Goal: Task Accomplishment & Management: Complete application form

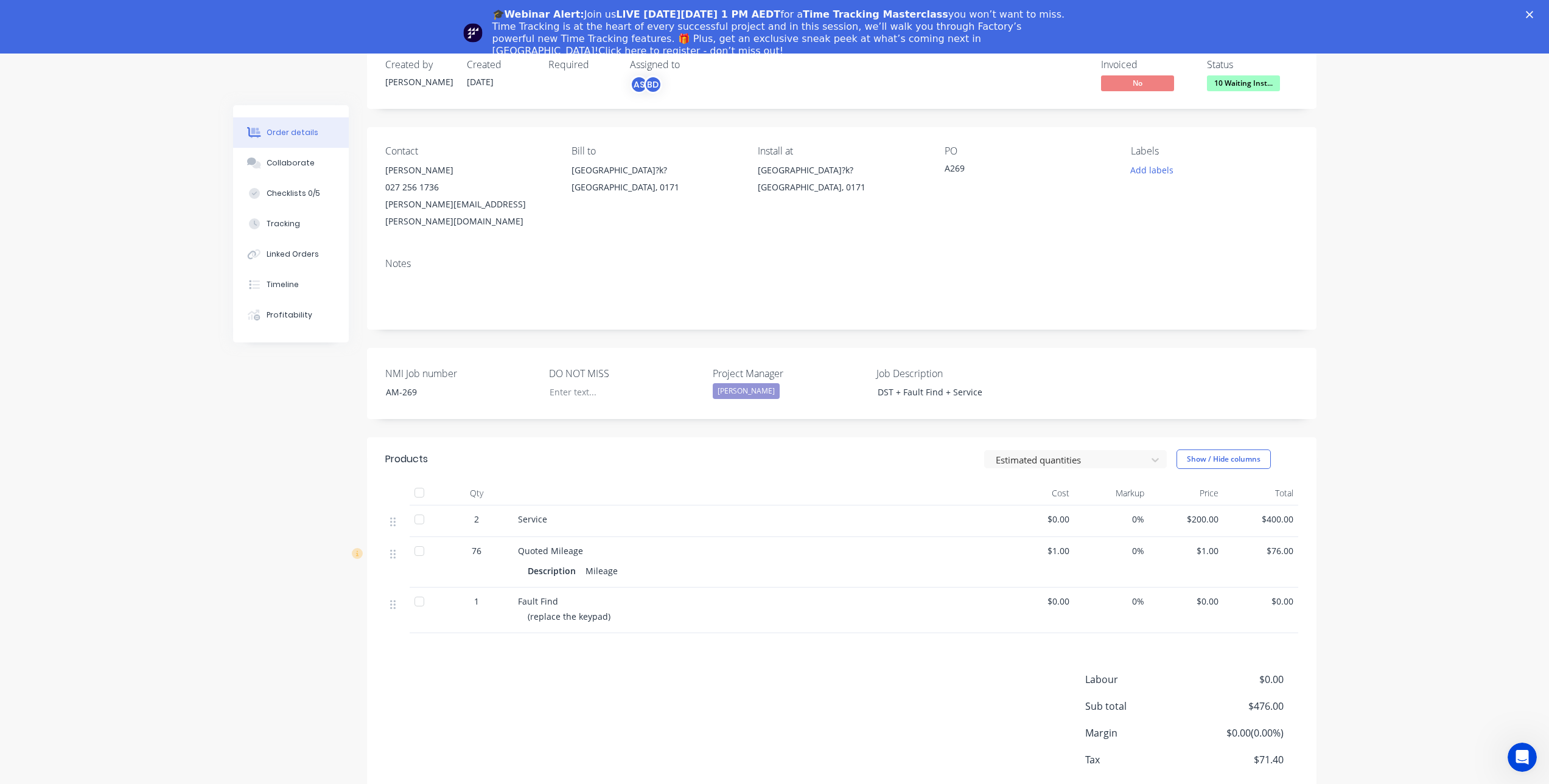
click at [1538, 10] on div "🎓Webinar Alert: Join us LIVE [DATE][DATE] 1 PM AEDT for a Time Tracking Masterc…" at bounding box center [774, 33] width 1549 height 56
click at [1533, 14] on polygon "Close" at bounding box center [1530, 14] width 7 height 7
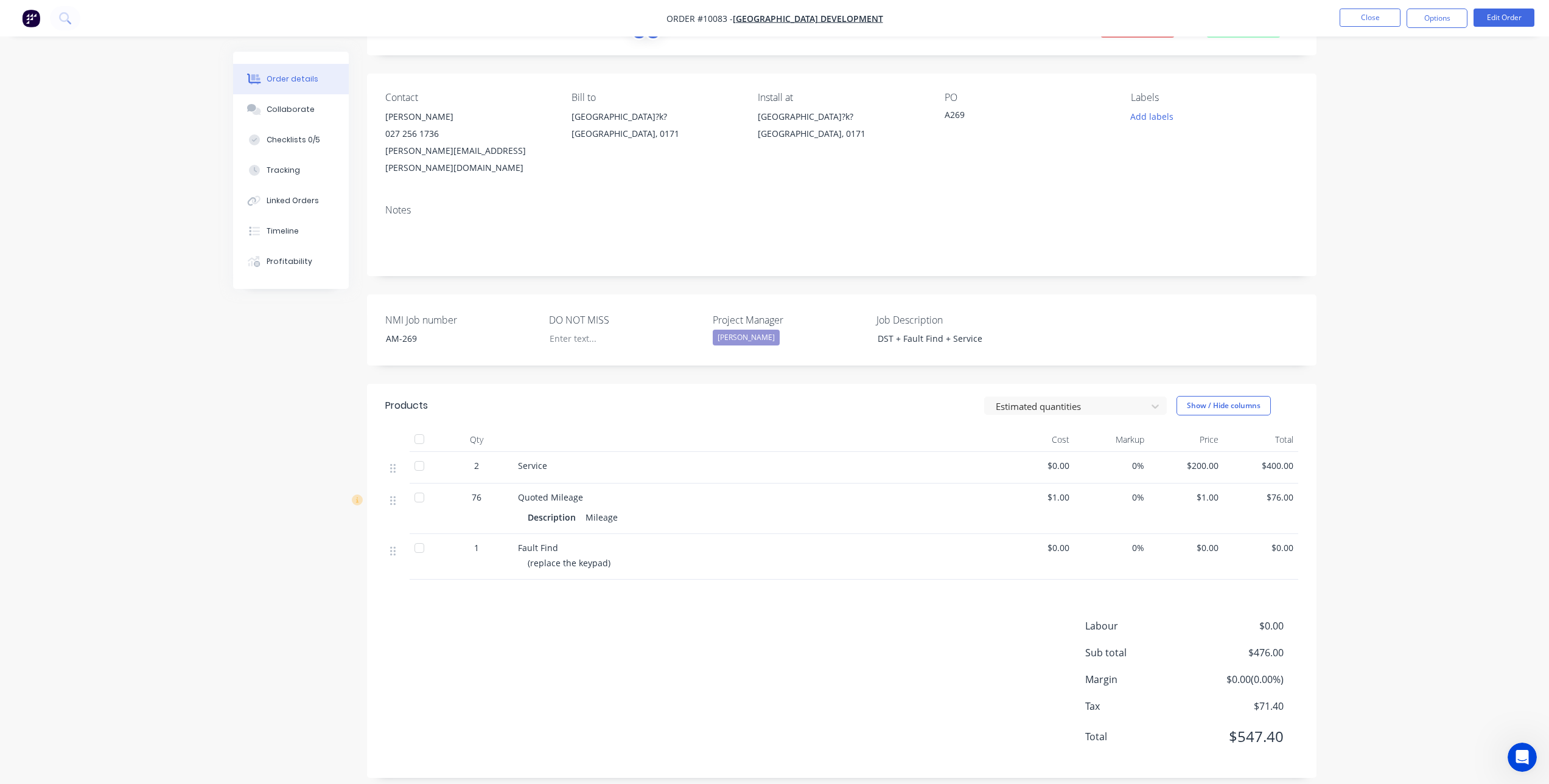
scroll to position [56, 0]
click at [1388, 20] on button "Close" at bounding box center [1369, 18] width 61 height 19
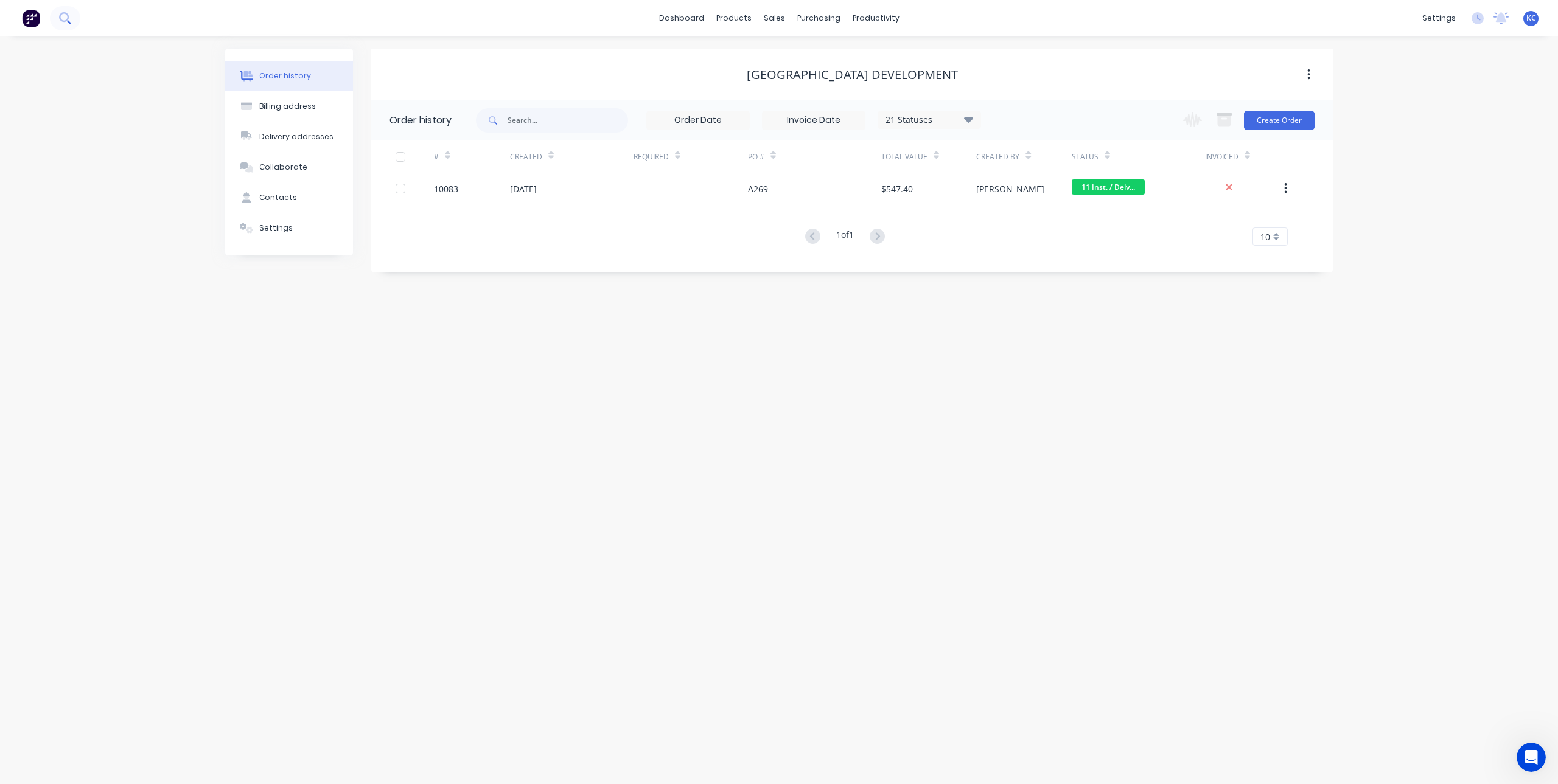
click at [68, 24] on icon at bounding box center [65, 18] width 12 height 12
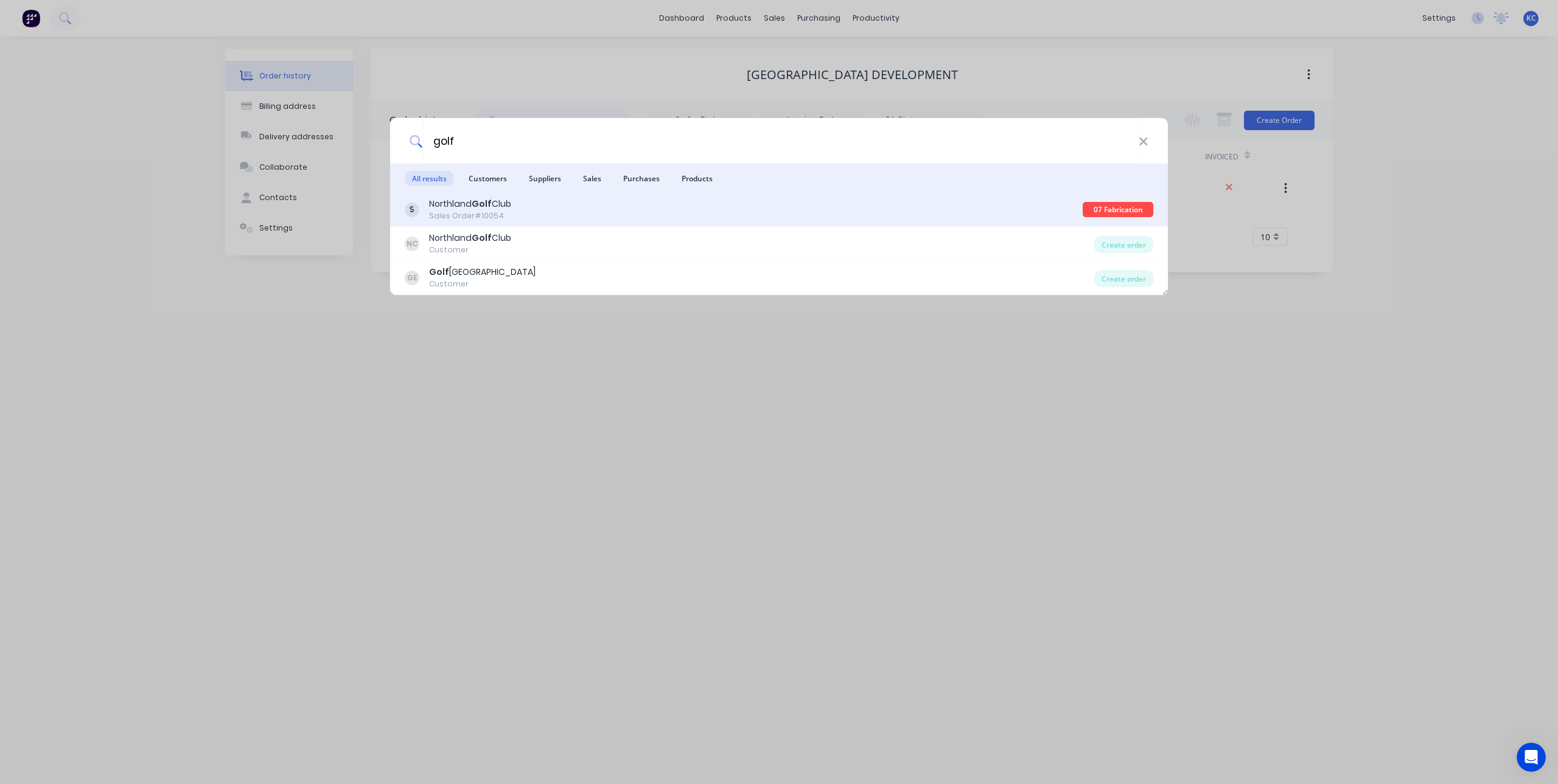
type input "golf"
click at [476, 204] on b "Golf" at bounding box center [482, 204] width 20 height 12
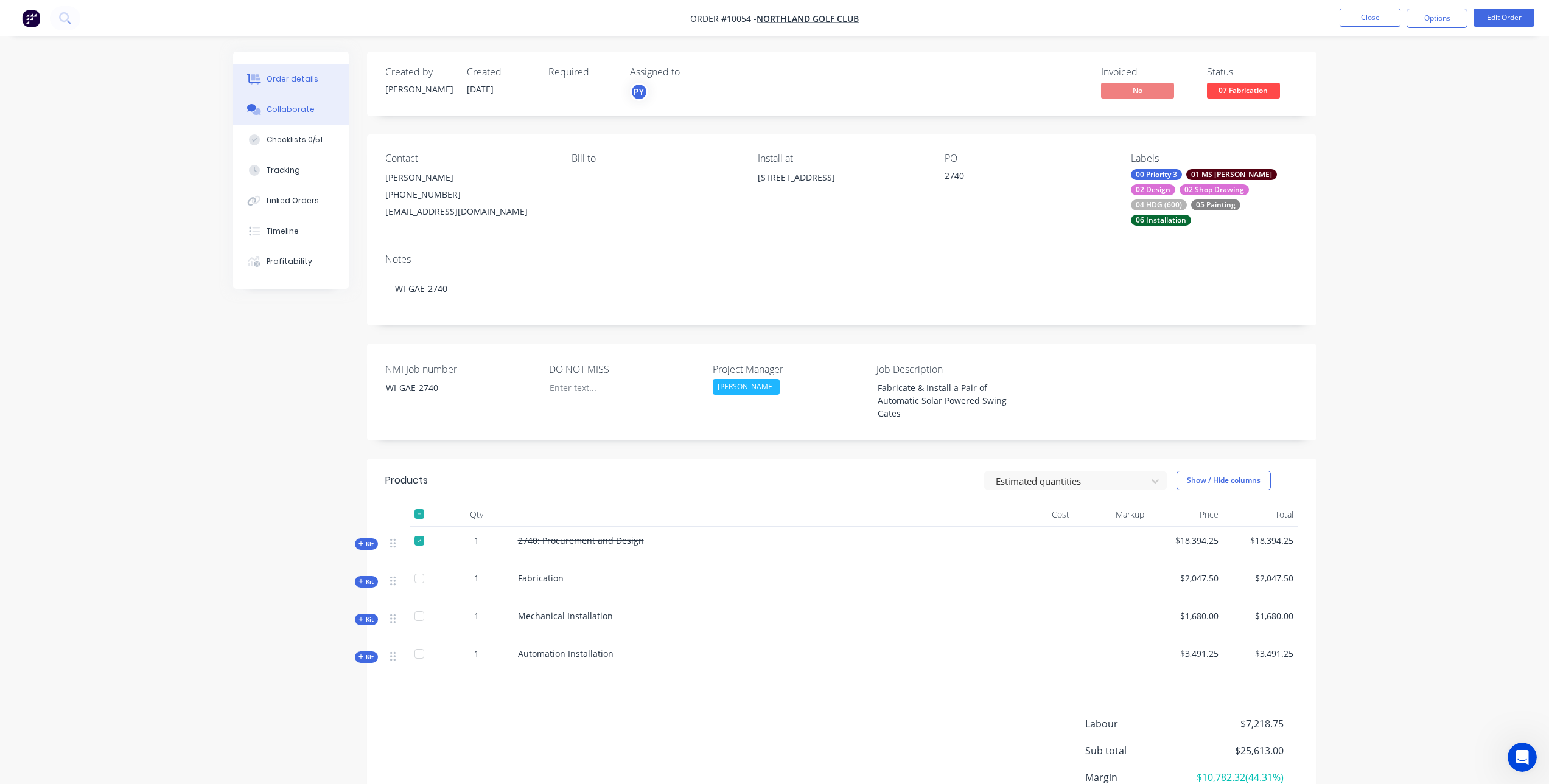
click at [306, 110] on div "Collaborate" at bounding box center [290, 110] width 48 height 11
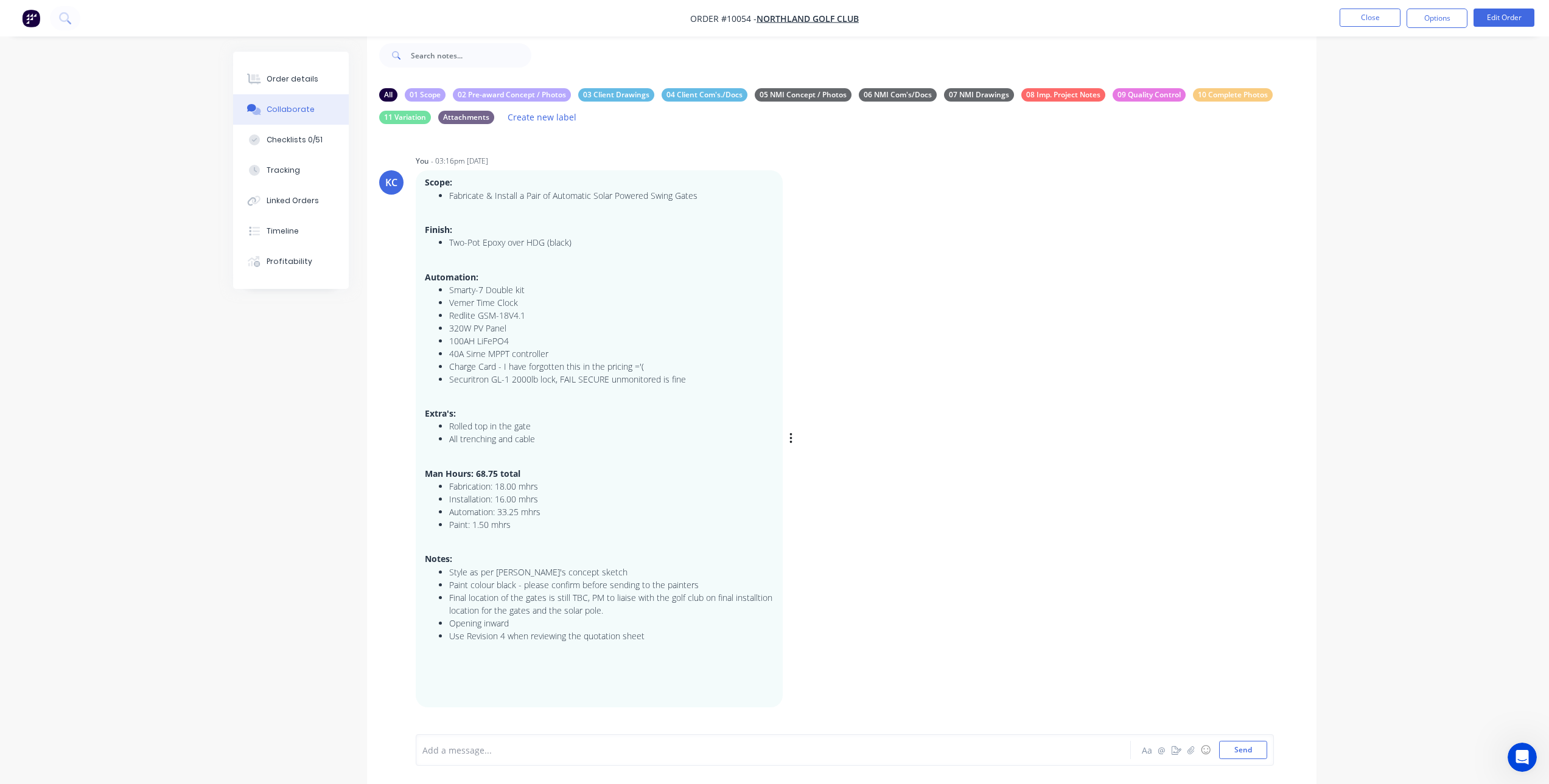
scroll to position [39, 0]
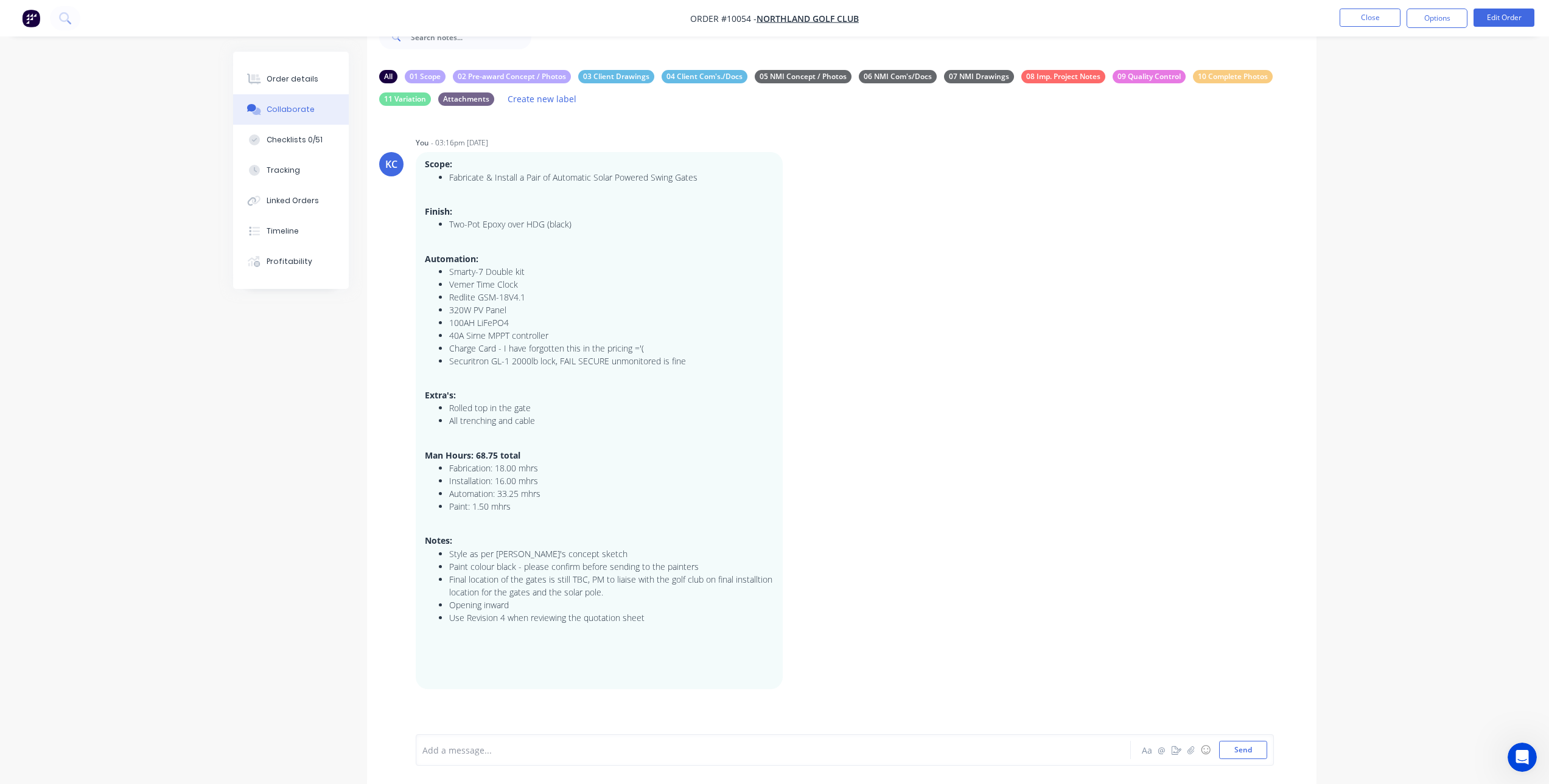
click at [513, 754] on div at bounding box center [739, 750] width 633 height 12
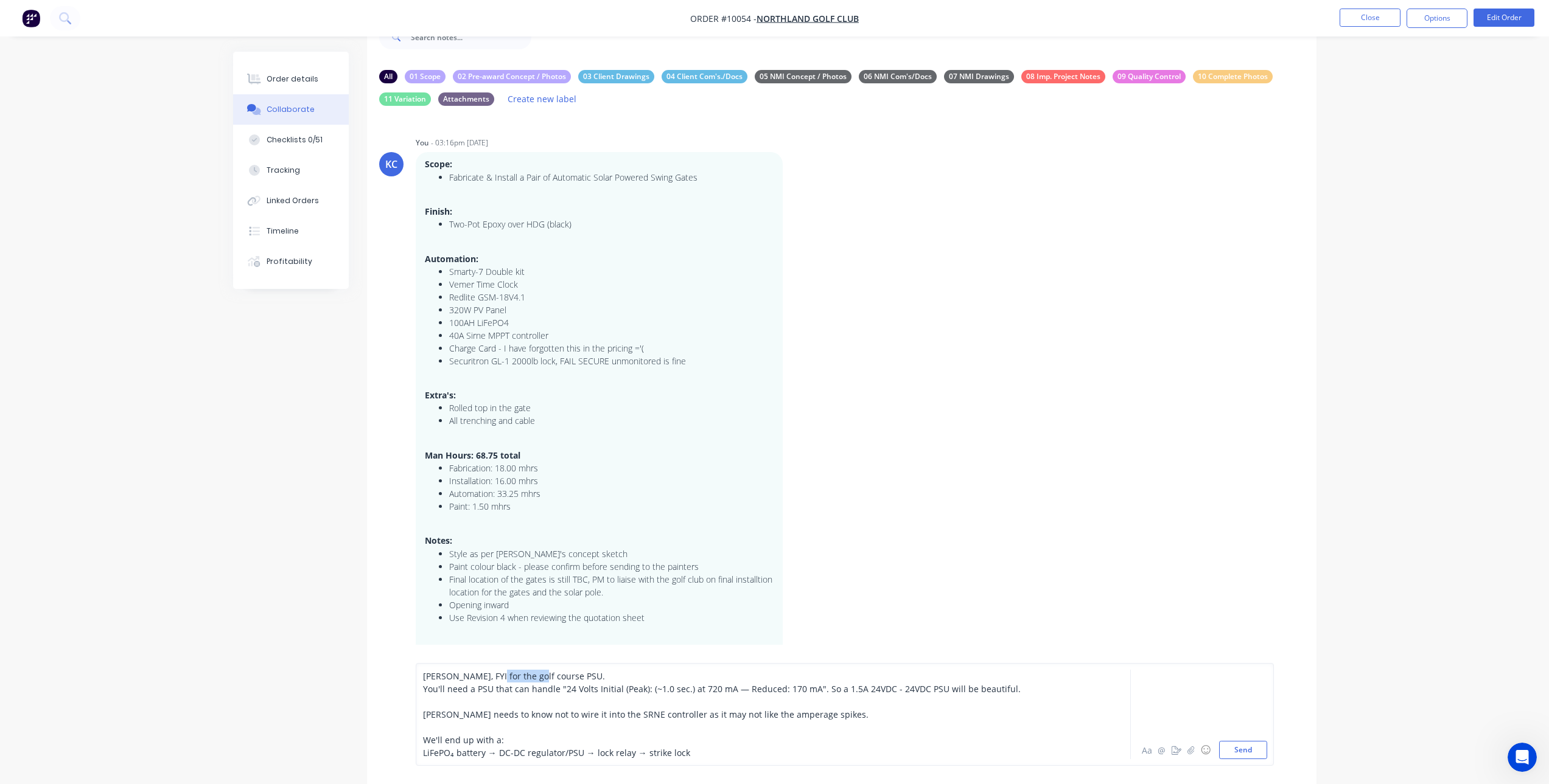
drag, startPoint x: 531, startPoint y: 677, endPoint x: 488, endPoint y: 680, distance: 43.1
click at [488, 680] on span "[PERSON_NAME], FYI for the golf course PSU." at bounding box center [514, 676] width 182 height 12
click at [423, 688] on span "You'll need a PSU that can handle "24 Volts Initial (Peak): (~1.0 sec.) at 720 …" at bounding box center [721, 688] width 597 height 12
click at [496, 757] on span "LiFePO₄ battery → DC-DC regulator/PSU → lock relay → strike lock" at bounding box center [557, 752] width 267 height 12
click at [541, 749] on span "LiFePO₄ battery → 1.5A 24DC-DC regulator/PSU → lock relay → strike lock" at bounding box center [572, 752] width 297 height 12
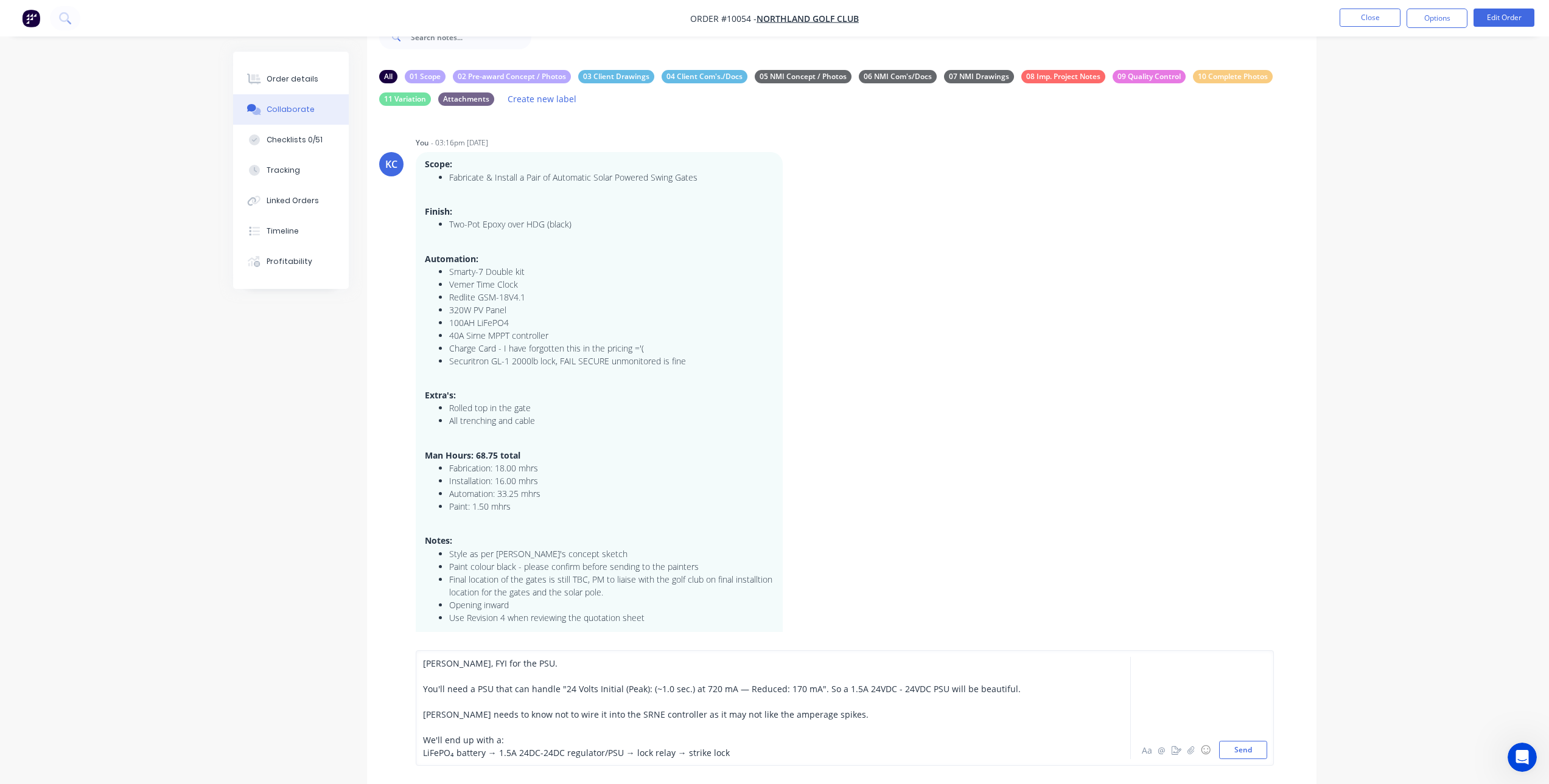
click at [421, 663] on div "[PERSON_NAME], FYI for the PSU. You'll need a PSU that can handle "24 Volts Ini…" at bounding box center [845, 708] width 859 height 116
click at [428, 663] on span "[PERSON_NAME], FYI for the PSU." at bounding box center [490, 663] width 135 height 12
click at [426, 713] on span "[PERSON_NAME] needs to know not to wire it into the SRNE controller as it may n…" at bounding box center [645, 714] width 445 height 12
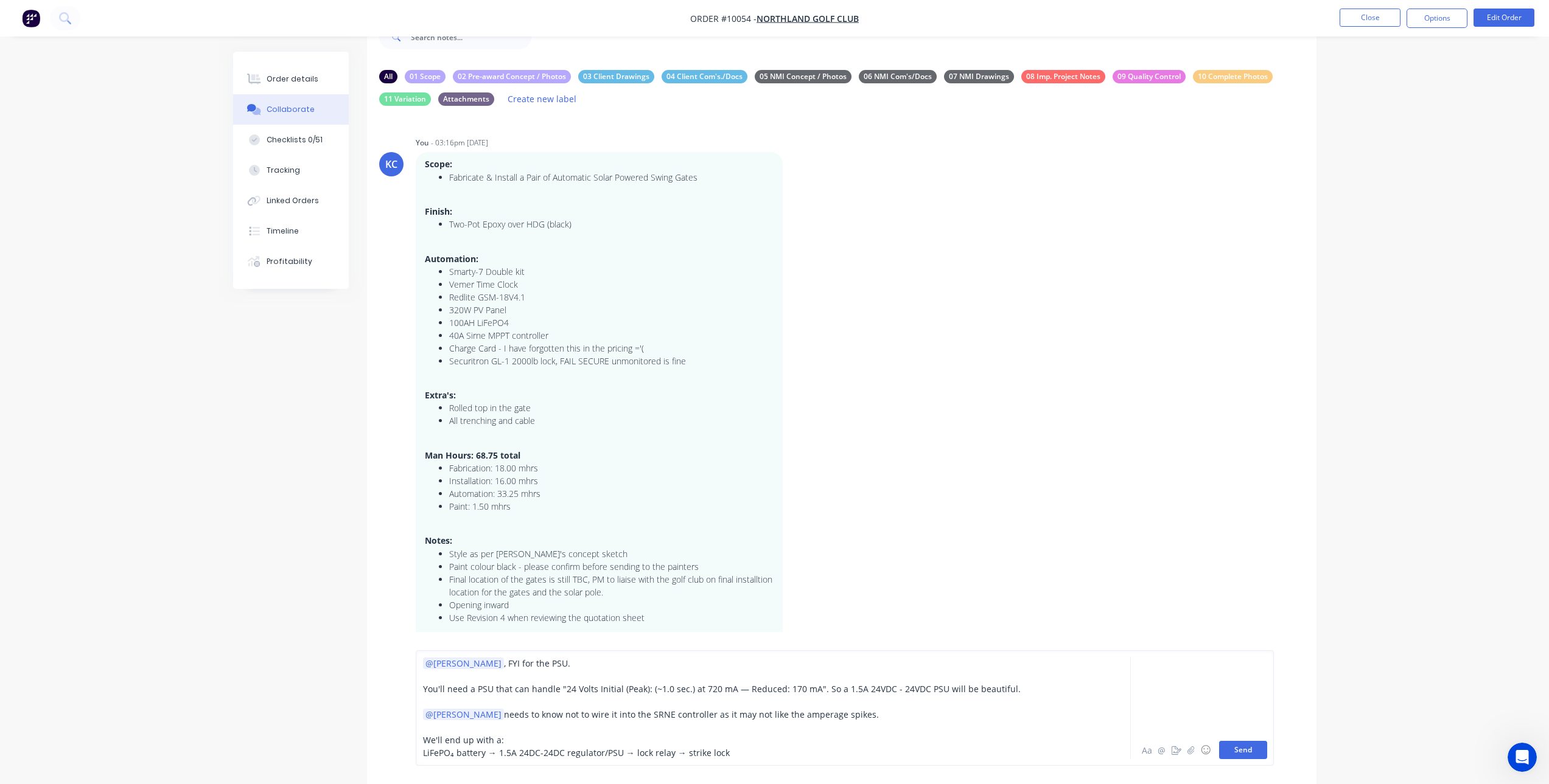
click at [1244, 749] on button "Send" at bounding box center [1243, 750] width 48 height 19
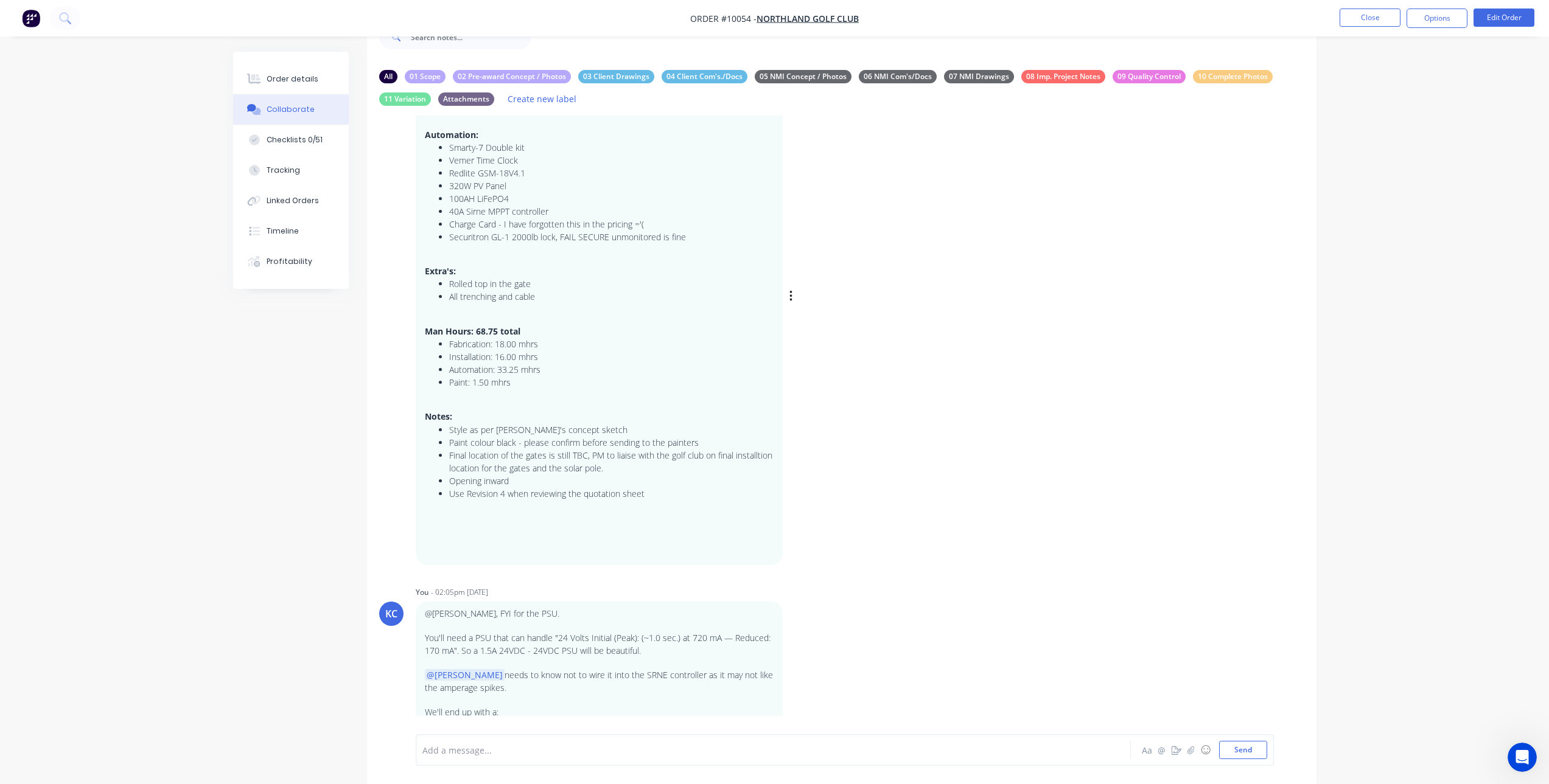
scroll to position [145, 0]
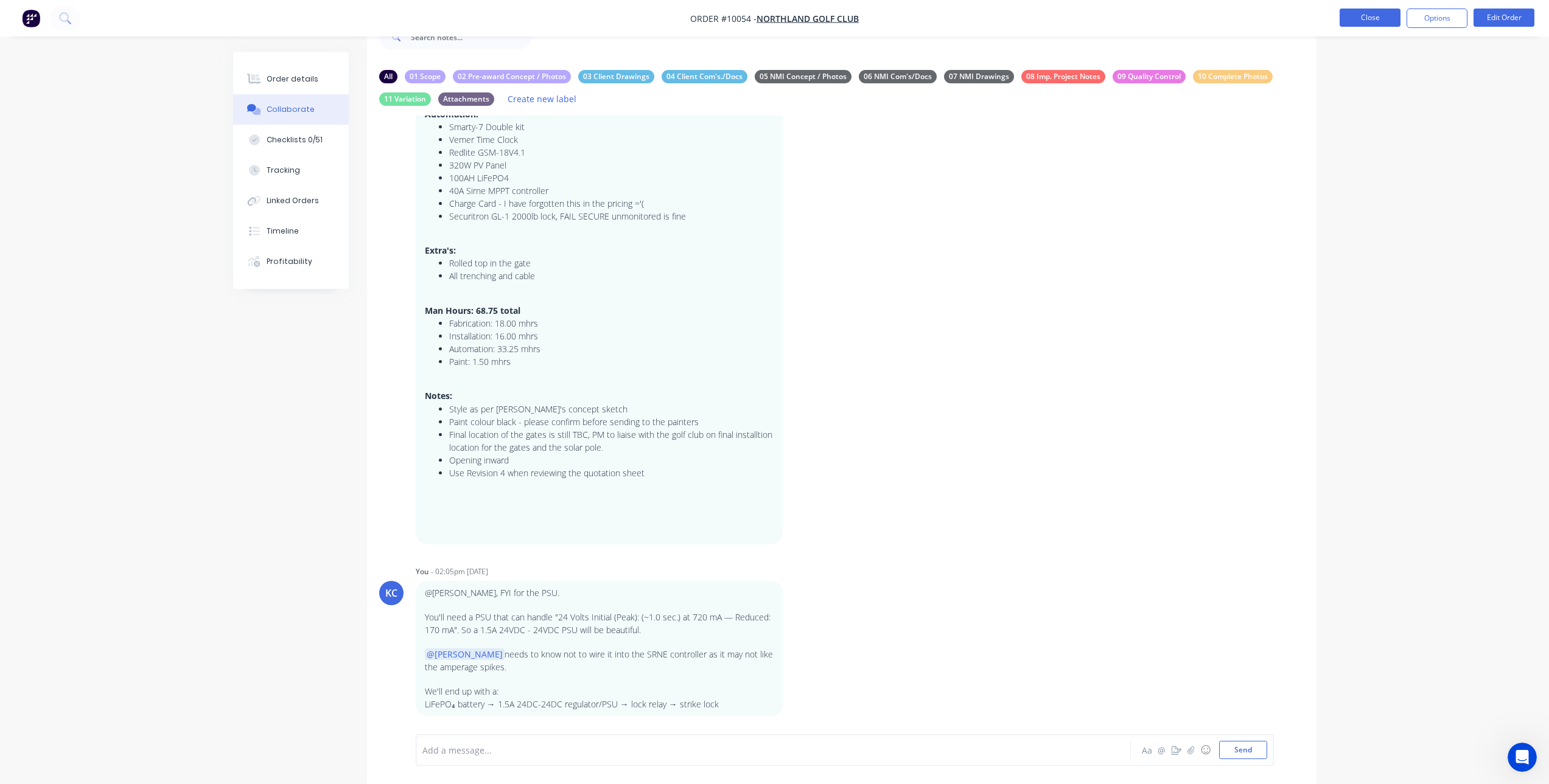
click at [1365, 11] on button "Close" at bounding box center [1369, 18] width 61 height 19
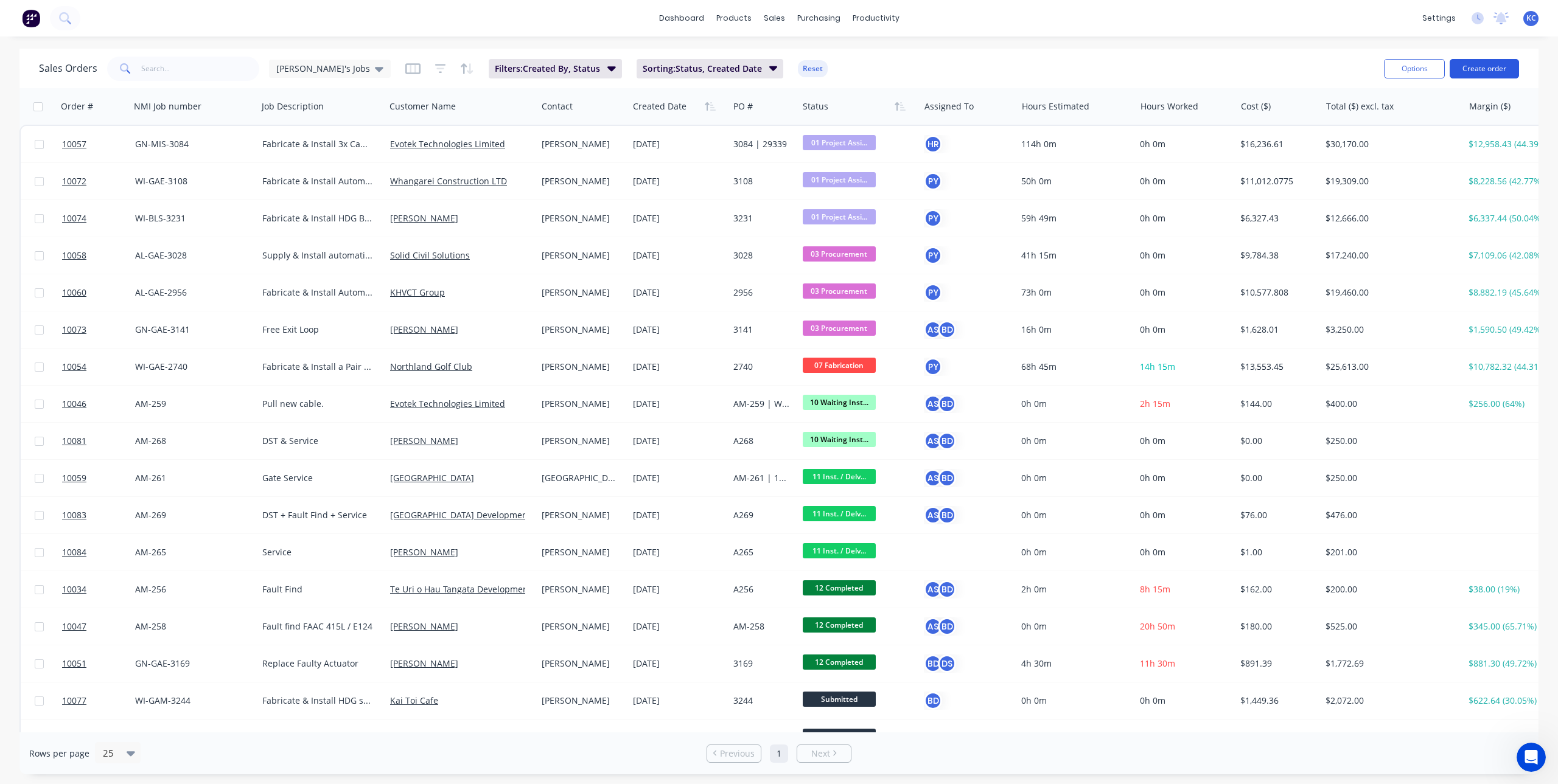
click at [1485, 73] on button "Create order" at bounding box center [1485, 69] width 69 height 19
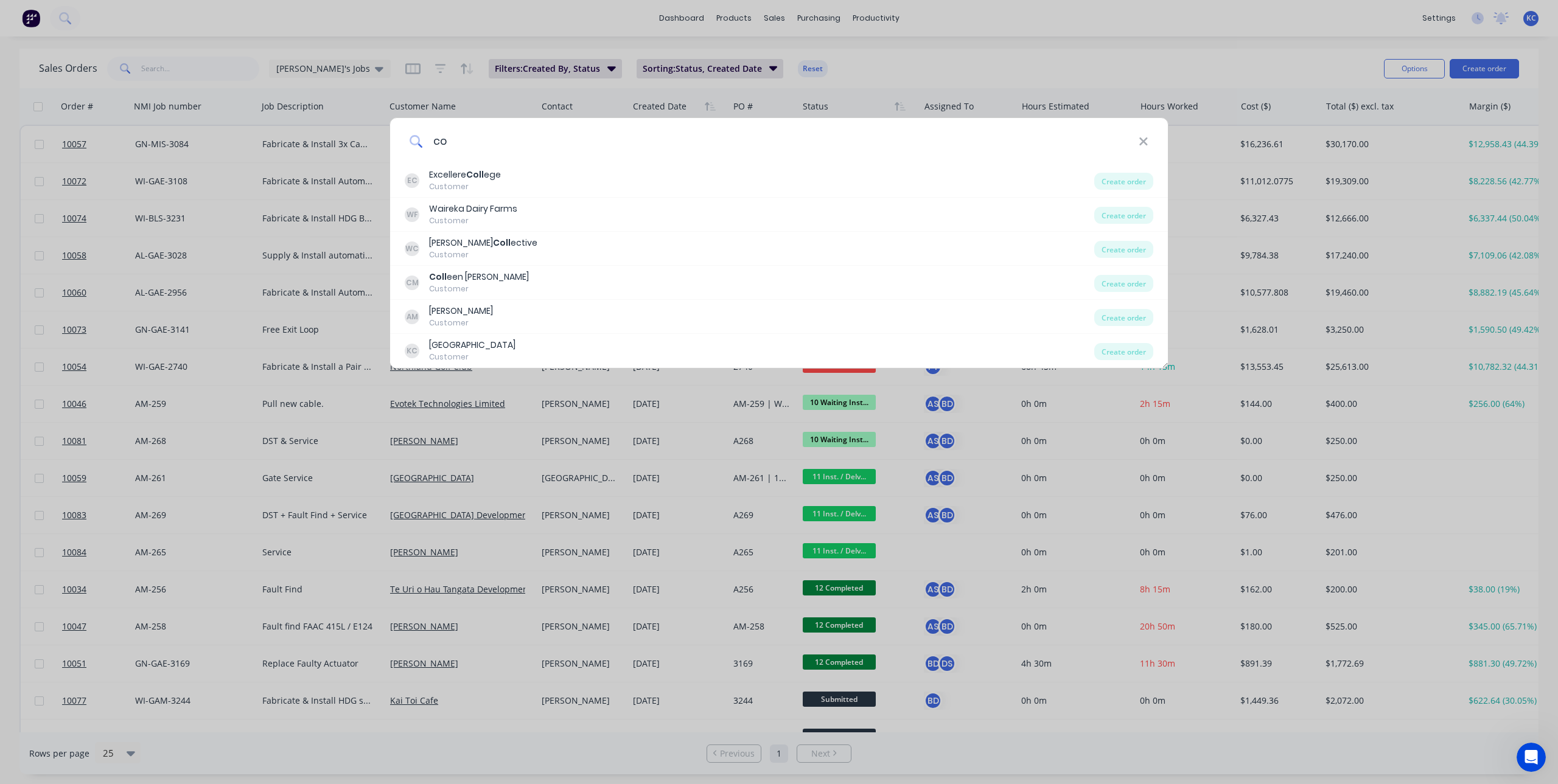
type input "c"
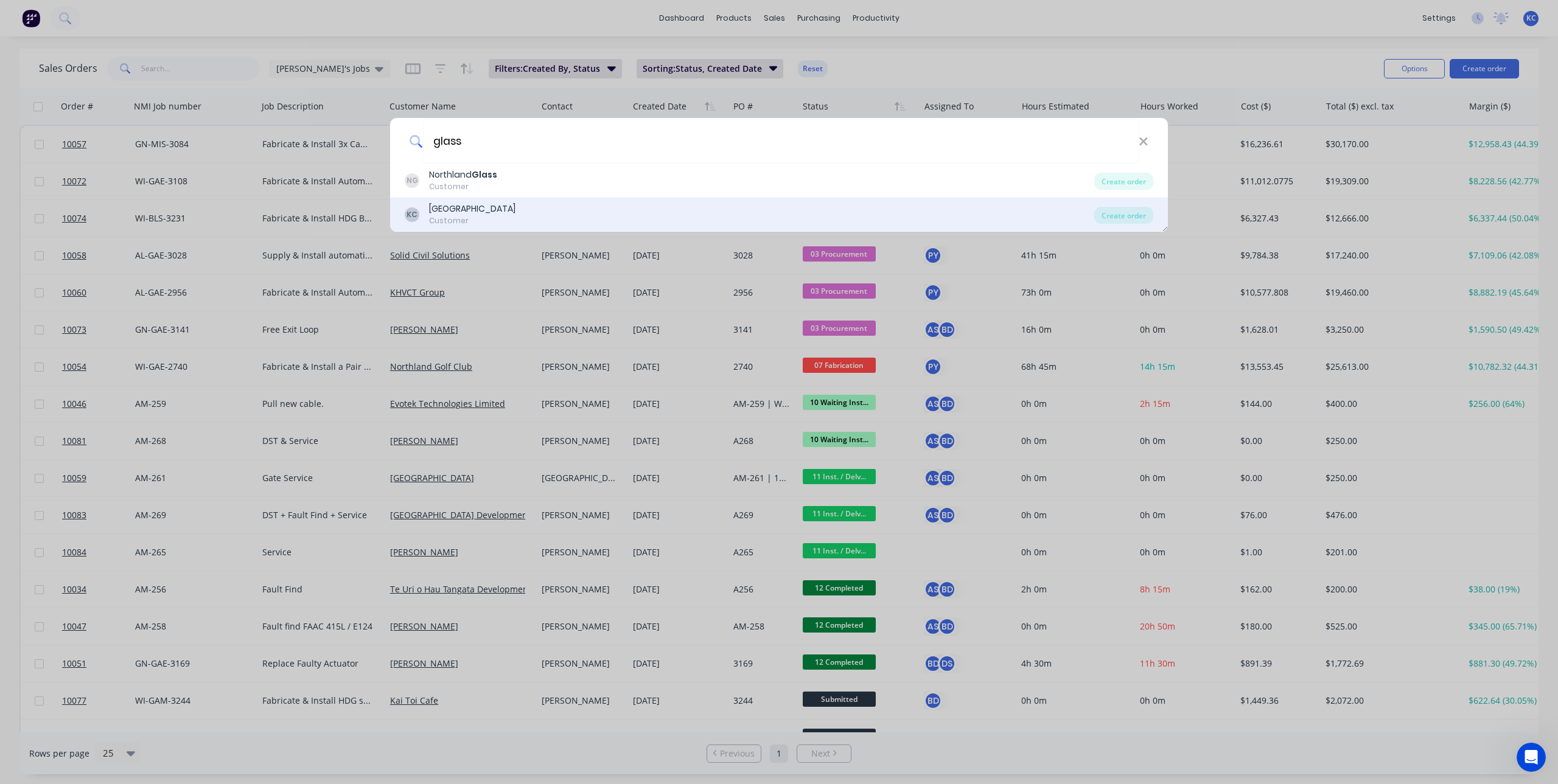
type input "glass"
click at [609, 205] on div "KC Kaurilands Skills Centre Customer" at bounding box center [749, 214] width 690 height 24
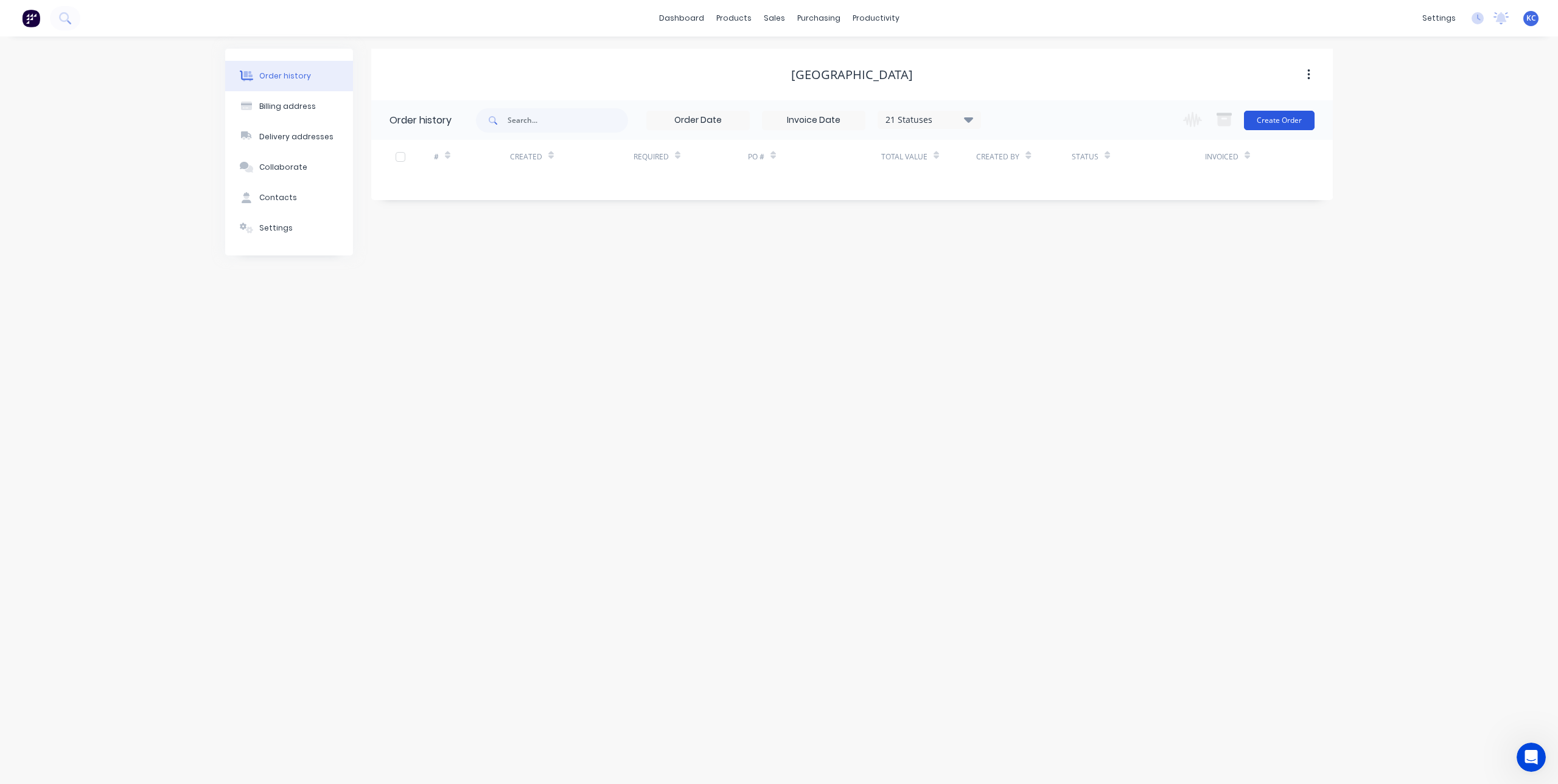
click at [1281, 114] on button "Create Order" at bounding box center [1279, 120] width 71 height 19
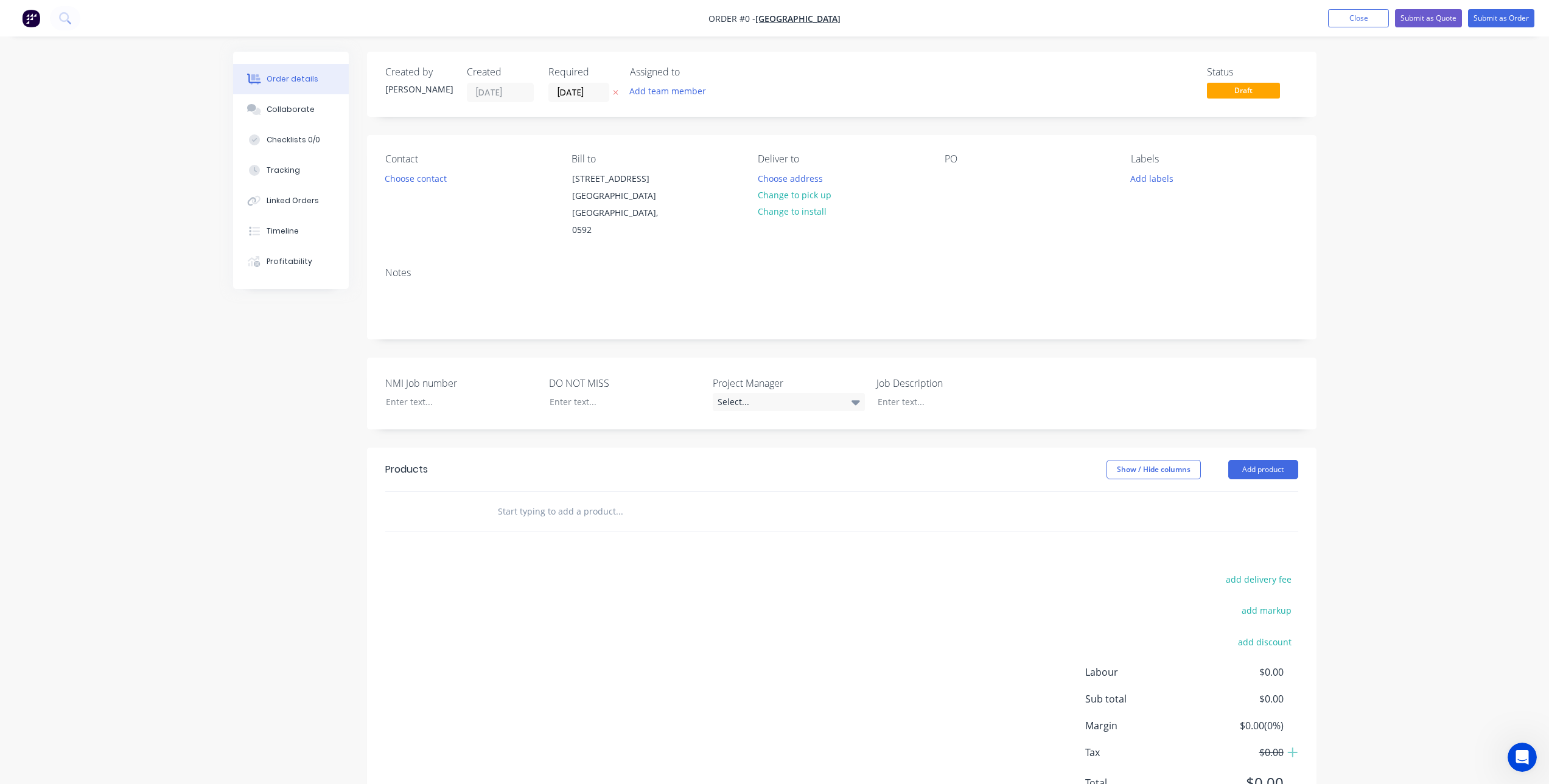
click at [619, 93] on button "button" at bounding box center [615, 93] width 12 height 14
click at [585, 89] on input at bounding box center [582, 92] width 66 height 19
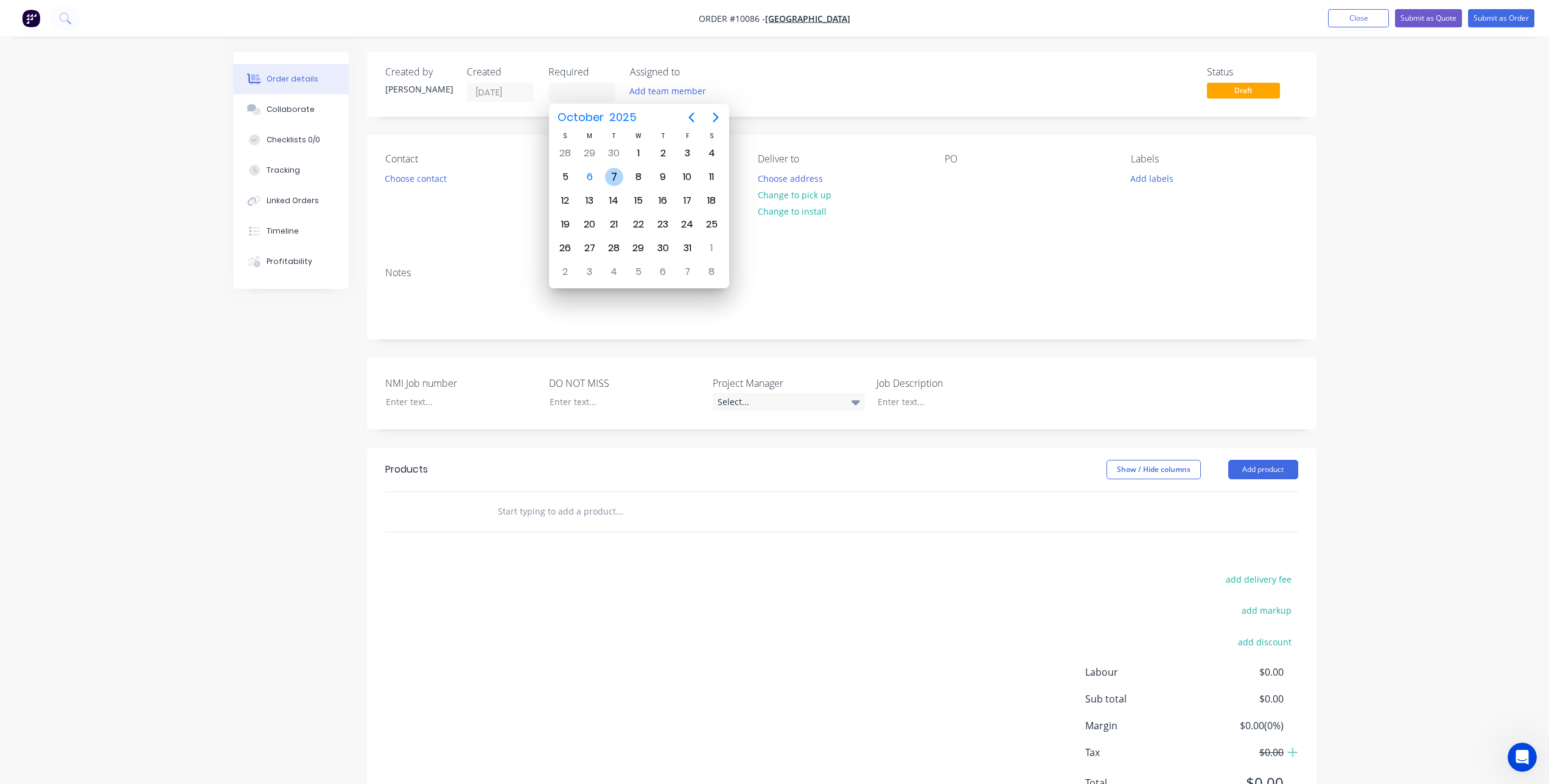
click at [609, 171] on div "7" at bounding box center [613, 177] width 19 height 19
type input "[DATE]"
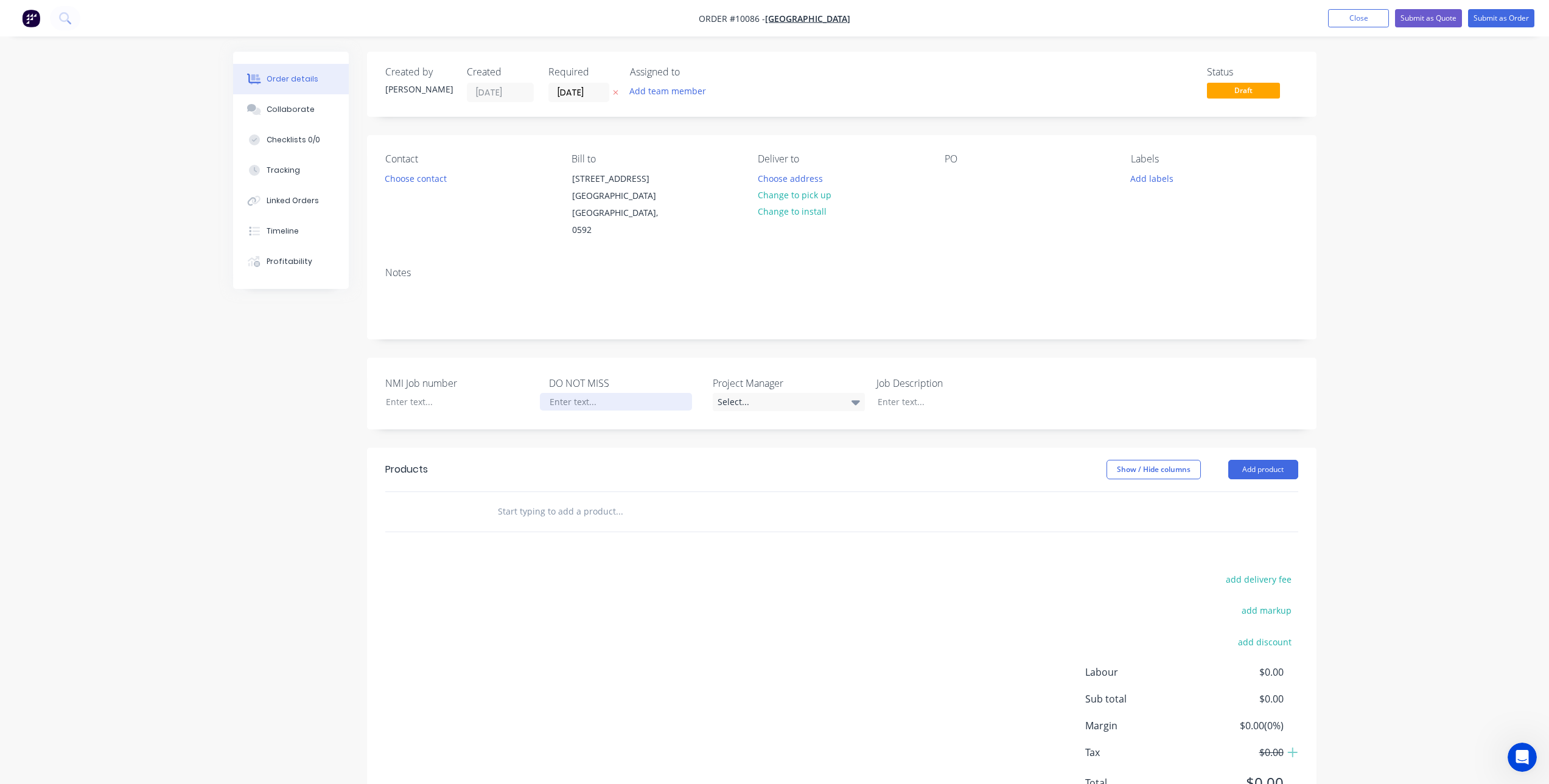
click at [596, 393] on div at bounding box center [616, 402] width 152 height 18
click at [954, 393] on div at bounding box center [944, 402] width 152 height 18
click at [896, 393] on div "Replce damagedf cable" at bounding box center [944, 402] width 152 height 18
drag, startPoint x: 949, startPoint y: 388, endPoint x: 948, endPoint y: 348, distance: 40.0
click at [949, 393] on div "Replace damagedf cable" at bounding box center [944, 402] width 152 height 18
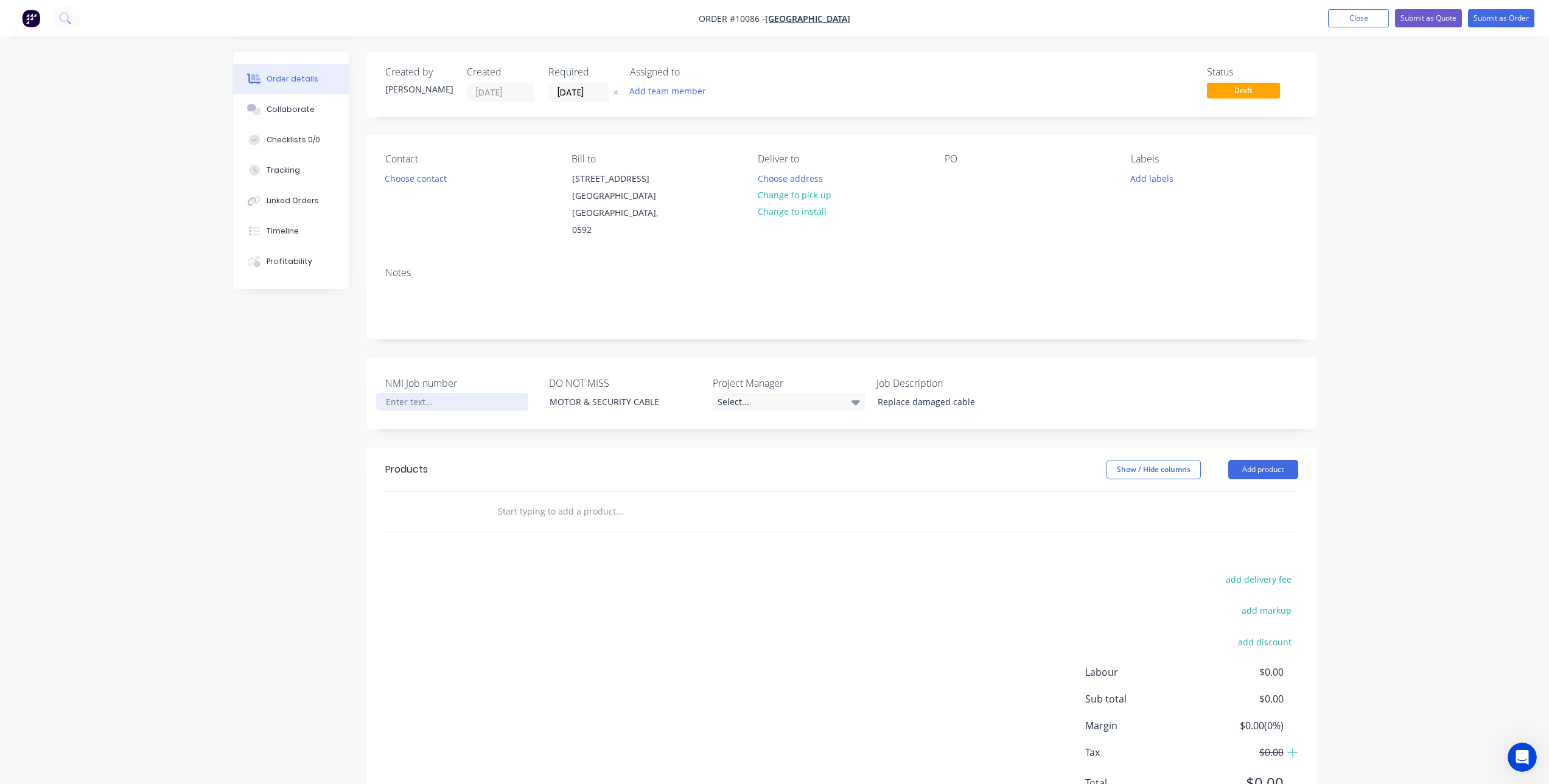
click at [476, 393] on div at bounding box center [452, 402] width 152 height 18
click at [484, 393] on div at bounding box center [452, 402] width 152 height 18
click at [483, 393] on div at bounding box center [452, 402] width 152 height 18
click at [491, 393] on div at bounding box center [452, 402] width 152 height 18
drag, startPoint x: 457, startPoint y: 366, endPoint x: 449, endPoint y: 367, distance: 8.1
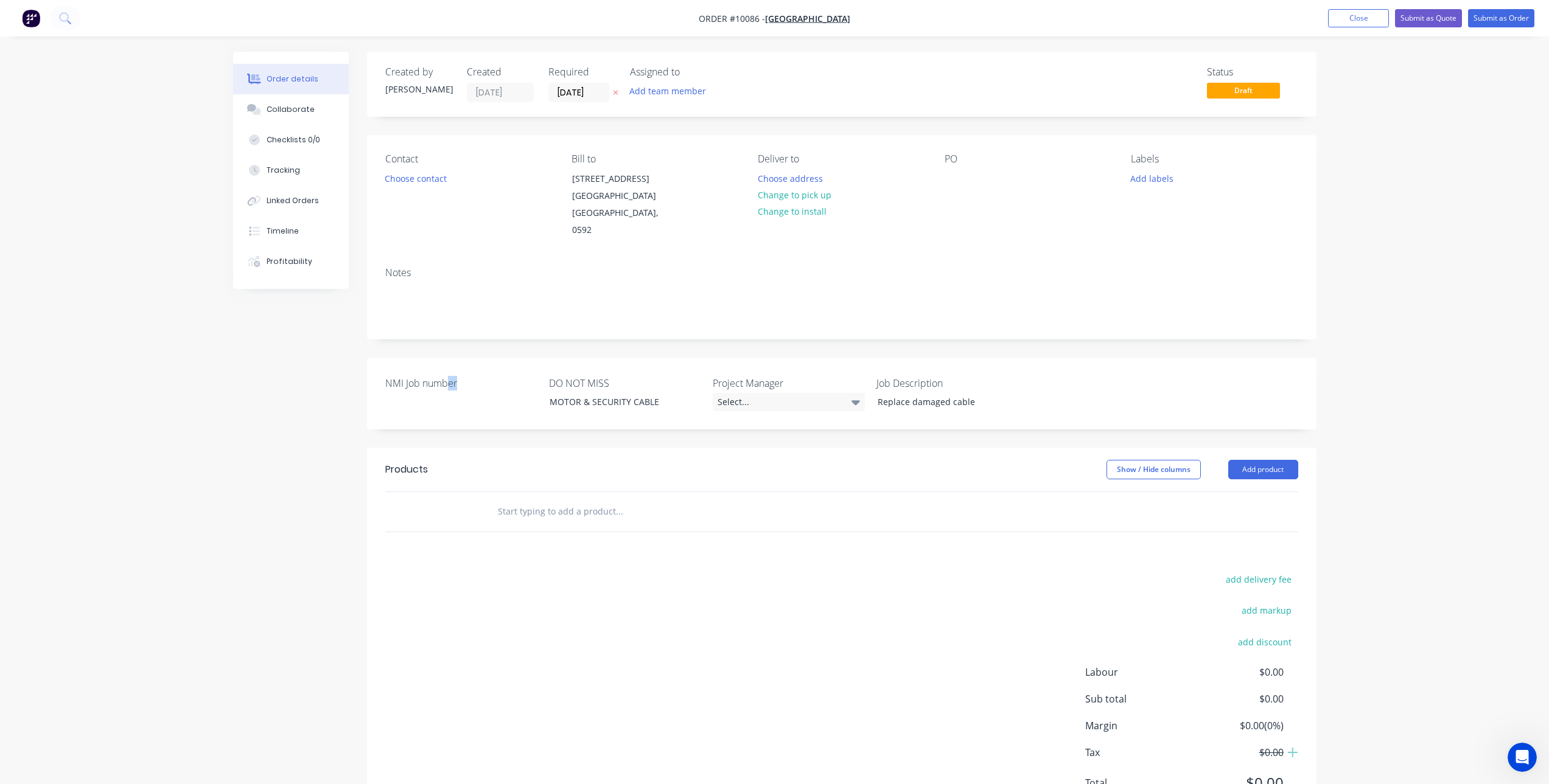
click at [449, 376] on label "NMI Job number" at bounding box center [461, 383] width 152 height 15
click at [444, 376] on label "NMI Job number" at bounding box center [461, 383] width 152 height 15
click at [435, 393] on div at bounding box center [452, 402] width 152 height 18
click at [794, 214] on button "Change to install" at bounding box center [792, 211] width 81 height 17
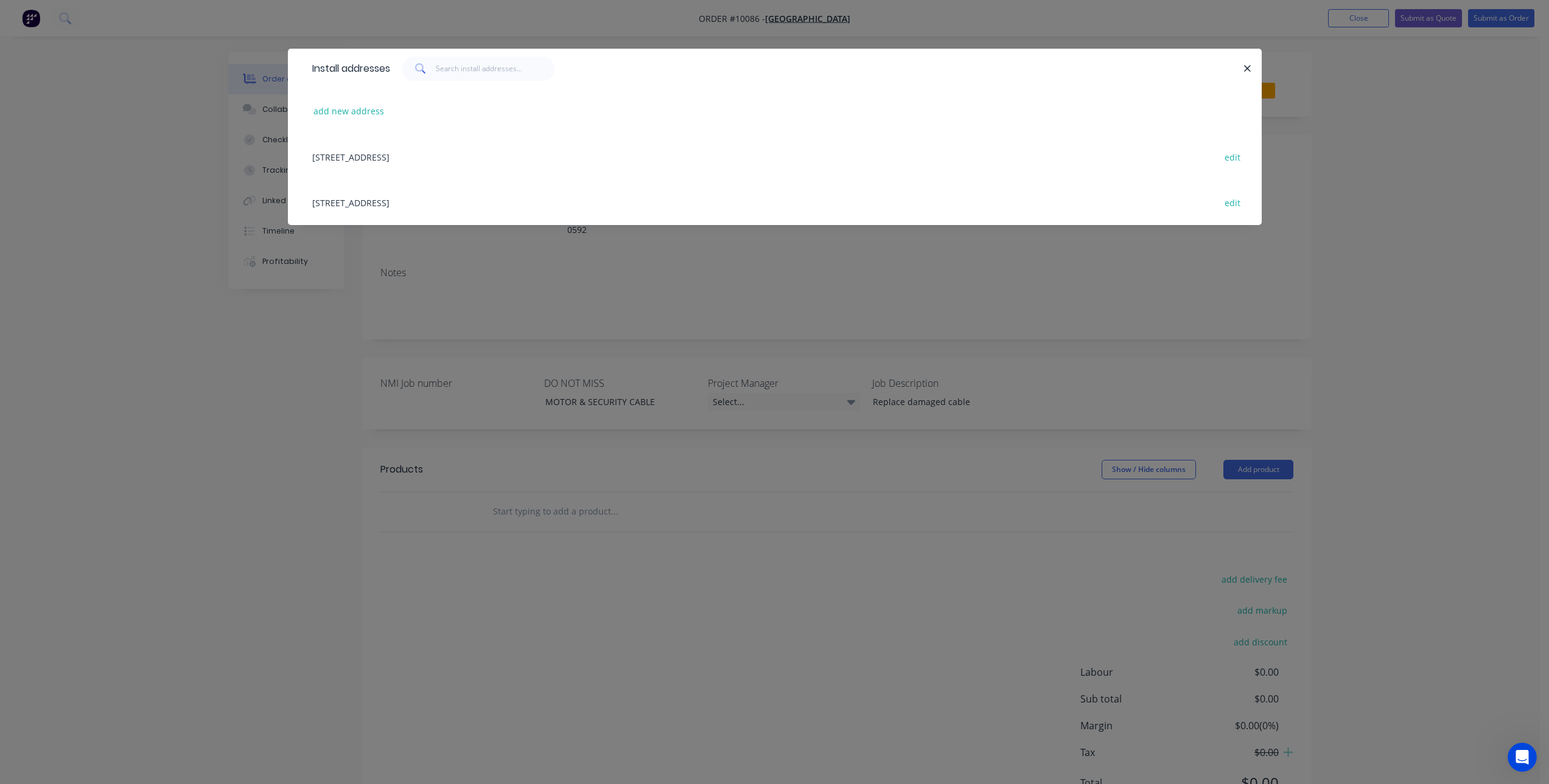
click at [511, 153] on div "[STREET_ADDRESS] edit" at bounding box center [774, 157] width 937 height 46
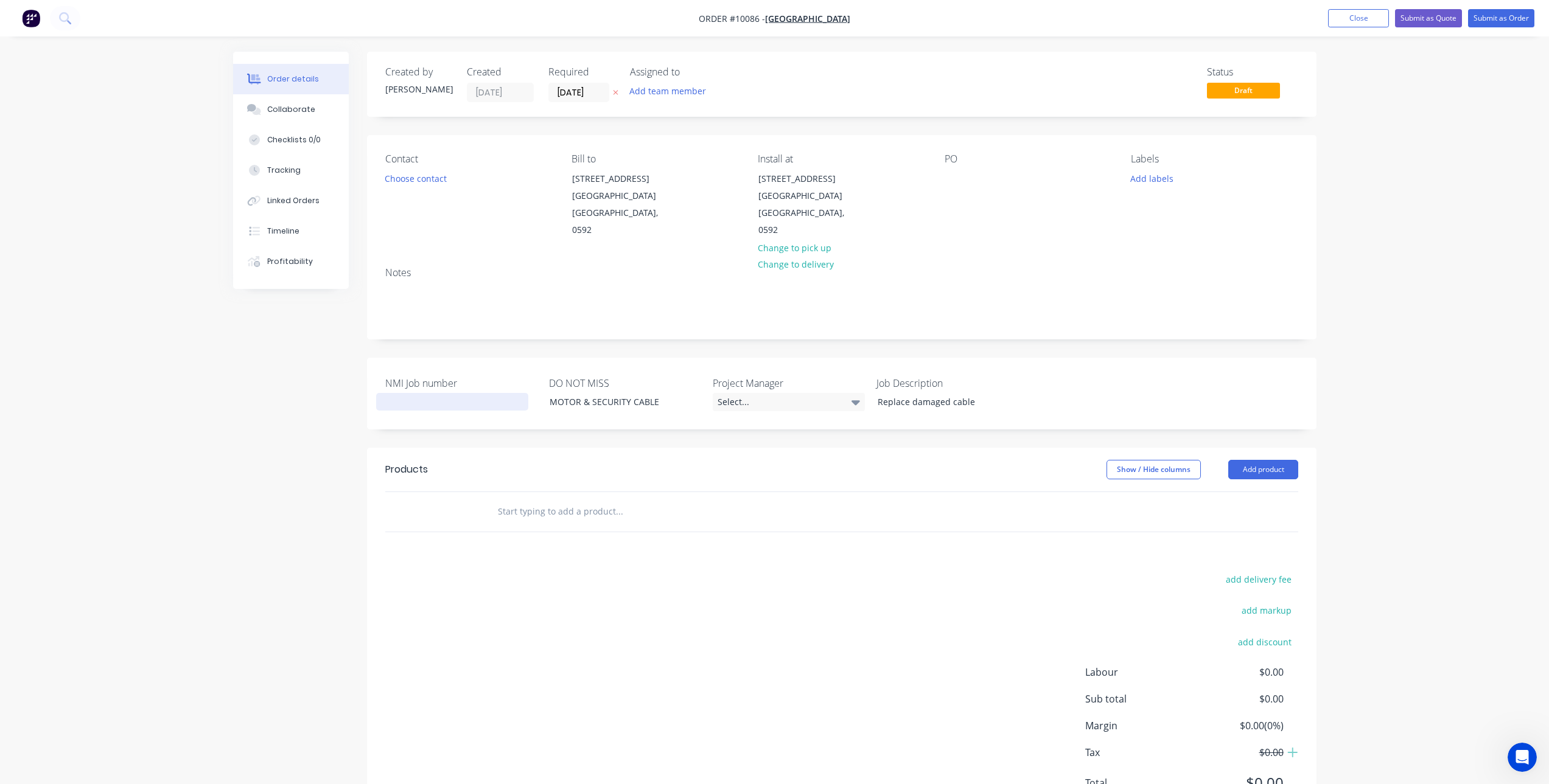
click at [482, 393] on div at bounding box center [452, 402] width 152 height 18
click at [959, 169] on div "PO" at bounding box center [1028, 196] width 166 height 86
click at [955, 178] on div at bounding box center [954, 179] width 19 height 18
click at [528, 500] on input "text" at bounding box center [619, 512] width 243 height 25
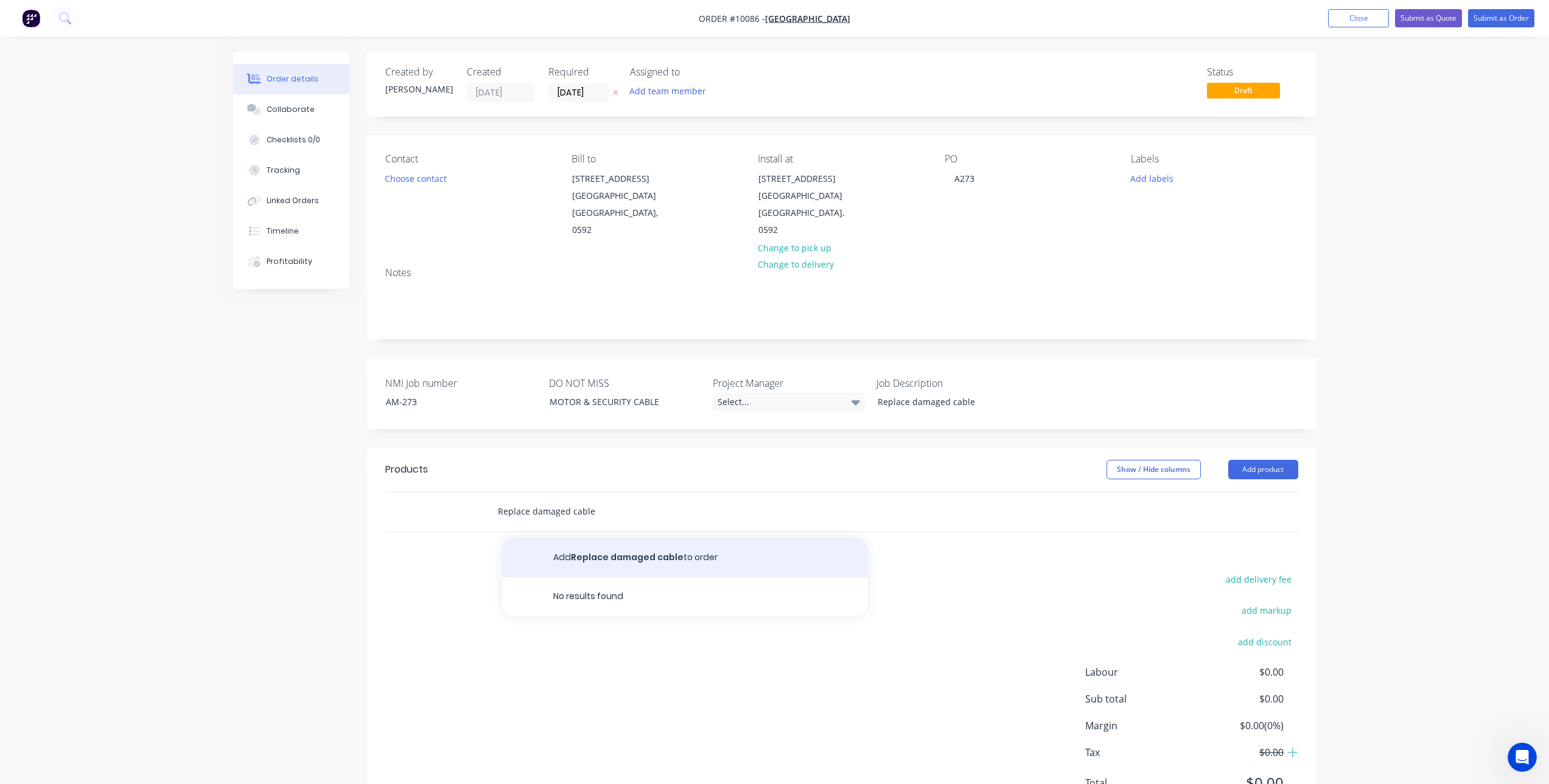
type input "Replace damaged cable"
click at [647, 541] on button "Add Replace damaged cable to order" at bounding box center [684, 558] width 366 height 39
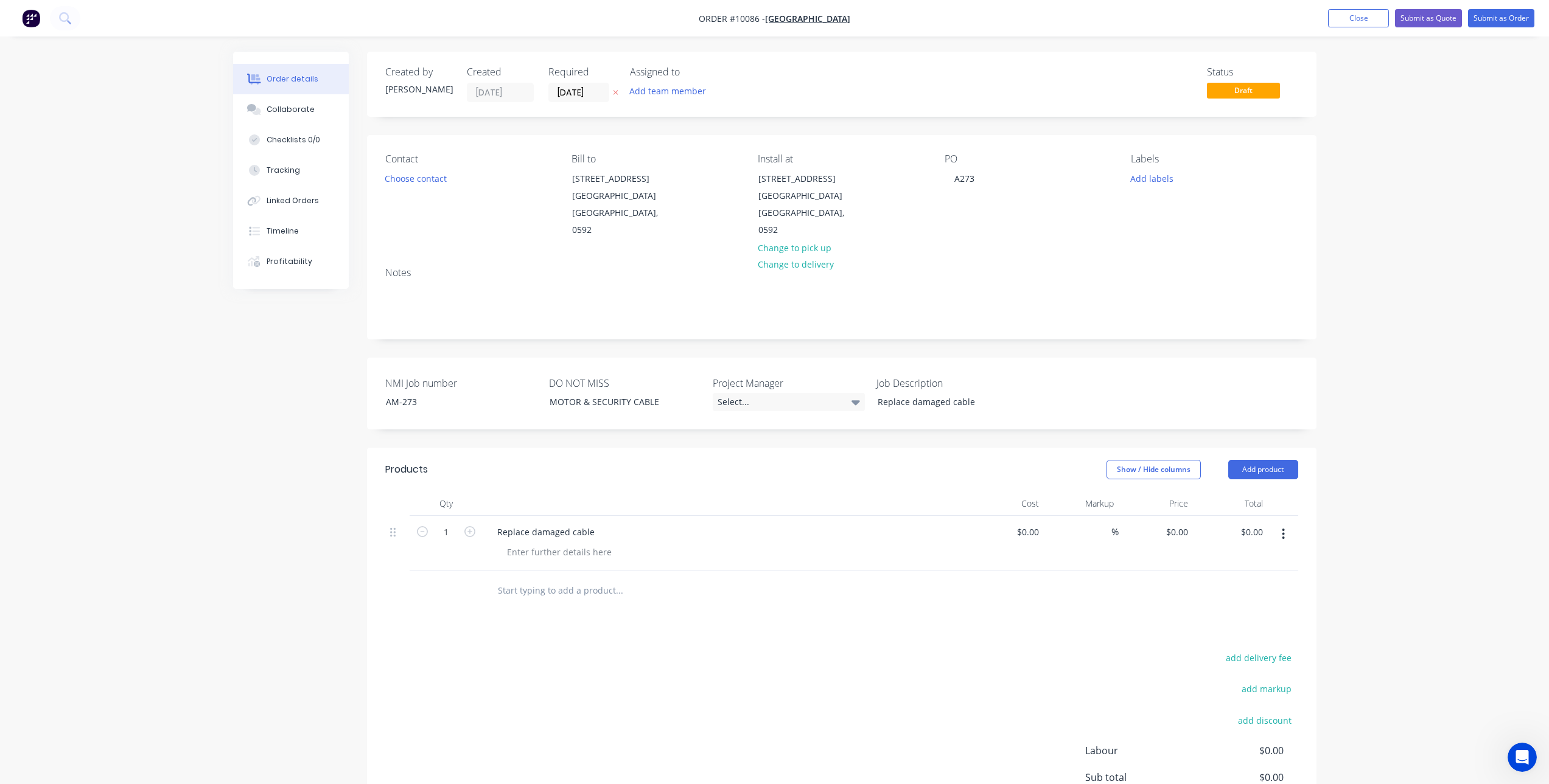
click at [588, 544] on div "Replace damaged cable" at bounding box center [726, 543] width 487 height 56
click at [590, 543] on div at bounding box center [559, 552] width 124 height 18
click at [319, 104] on button "Collaborate" at bounding box center [290, 110] width 116 height 30
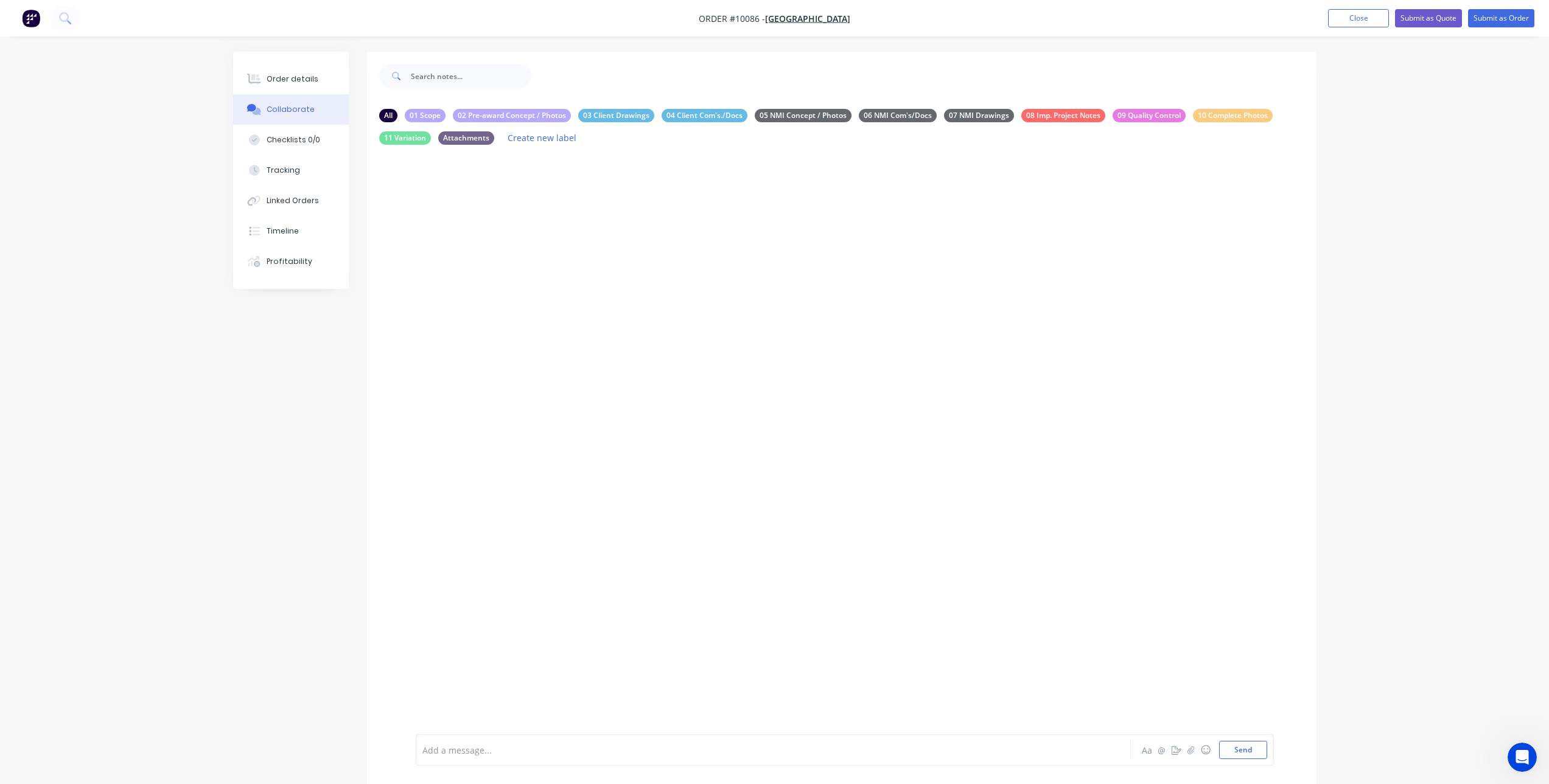
click at [525, 744] on div at bounding box center [739, 750] width 633 height 12
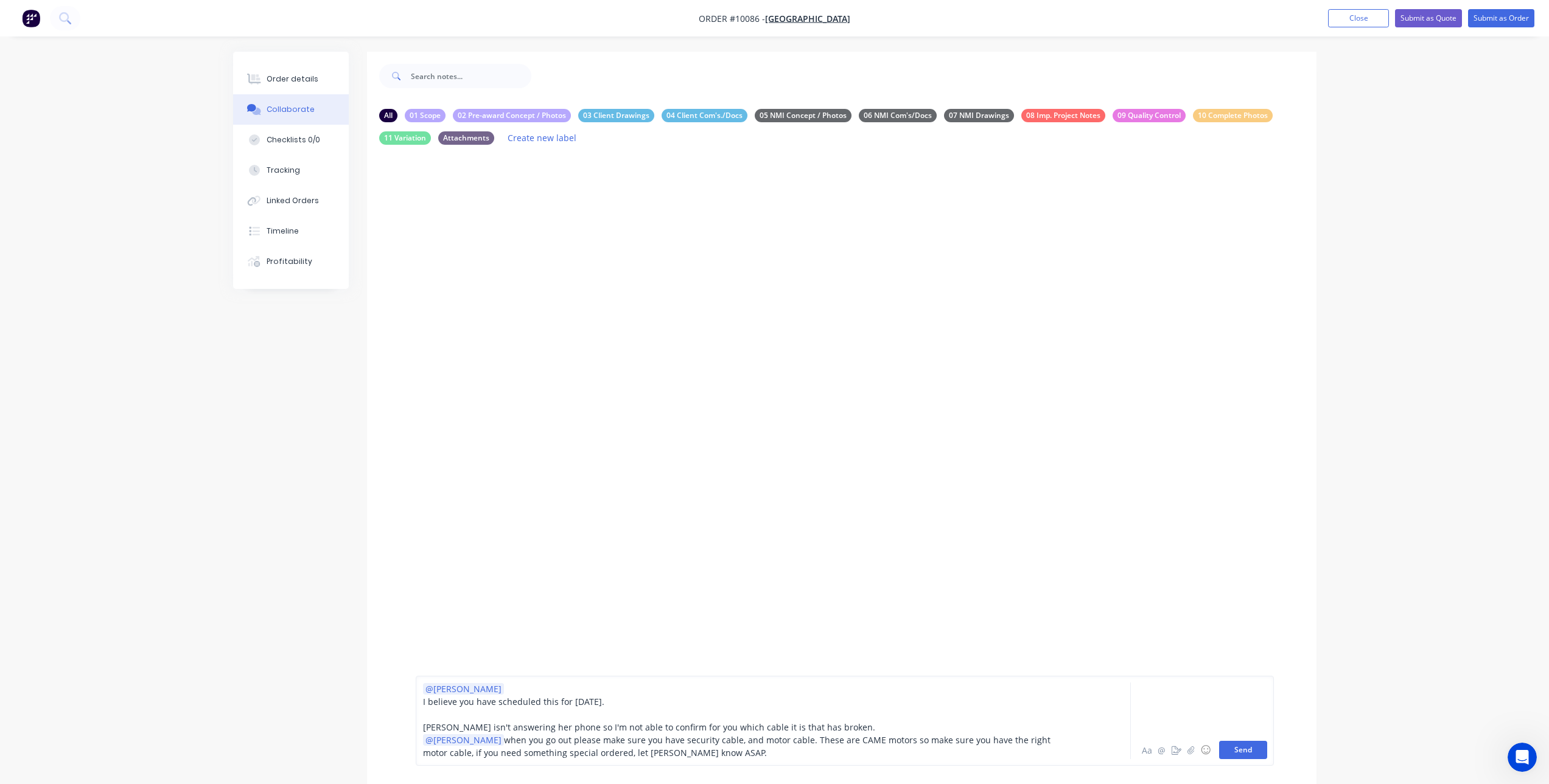
drag, startPoint x: 1233, startPoint y: 749, endPoint x: 1241, endPoint y: 742, distance: 10.6
click at [1241, 742] on button "Send" at bounding box center [1243, 750] width 48 height 19
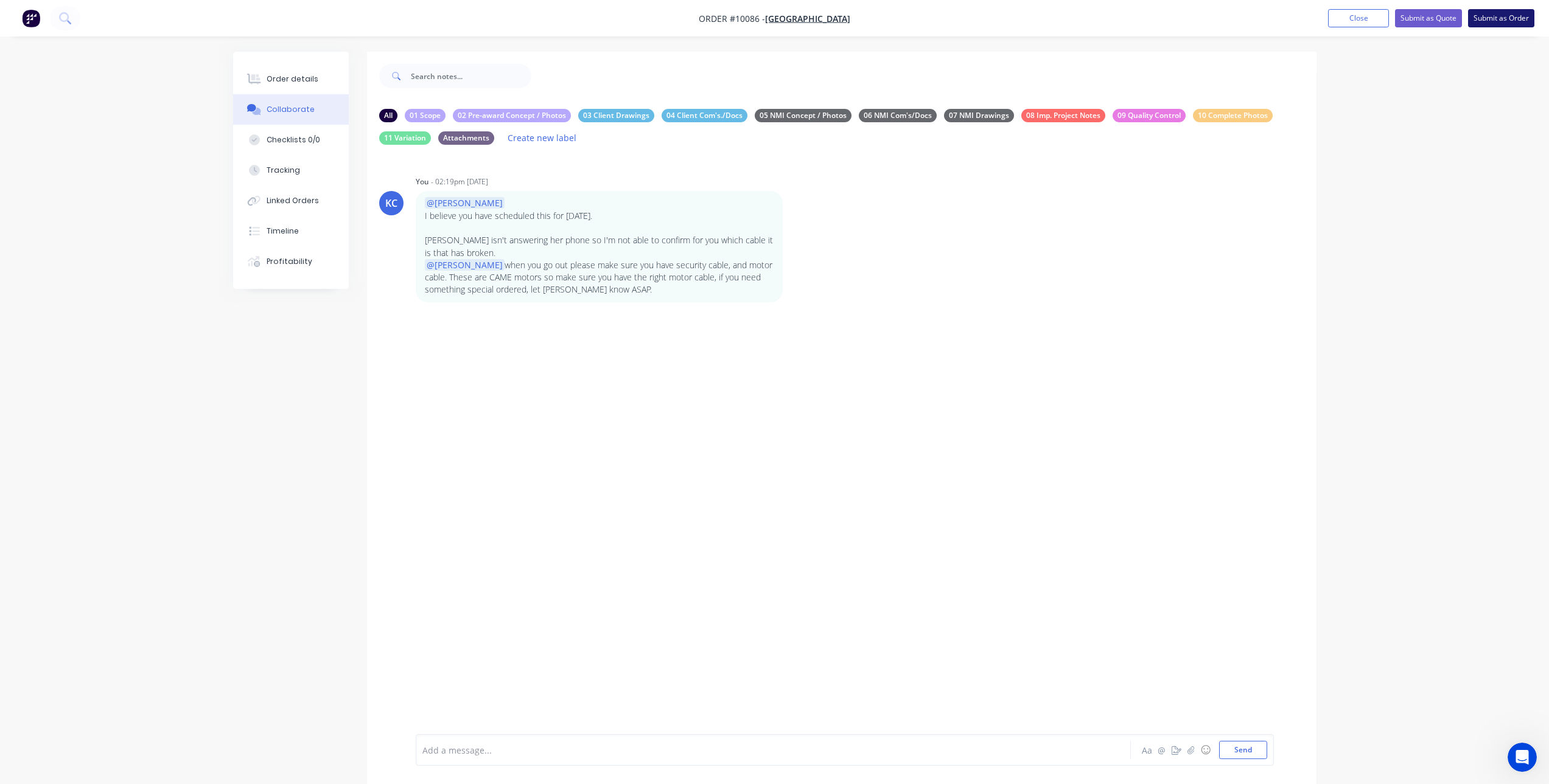
click at [1509, 15] on button "Submit as Order" at bounding box center [1501, 18] width 66 height 19
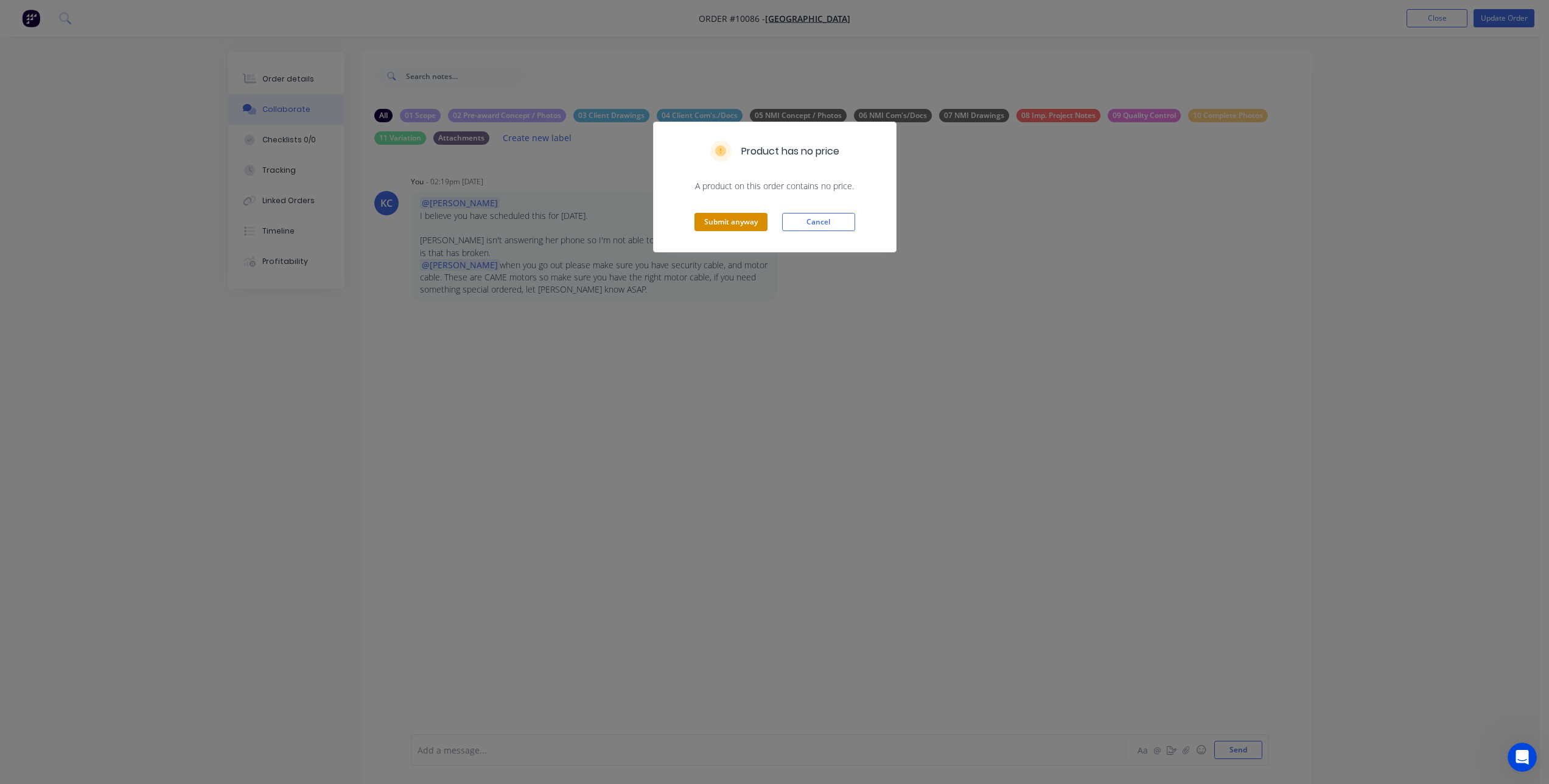
click at [745, 221] on button "Submit anyway" at bounding box center [731, 222] width 73 height 19
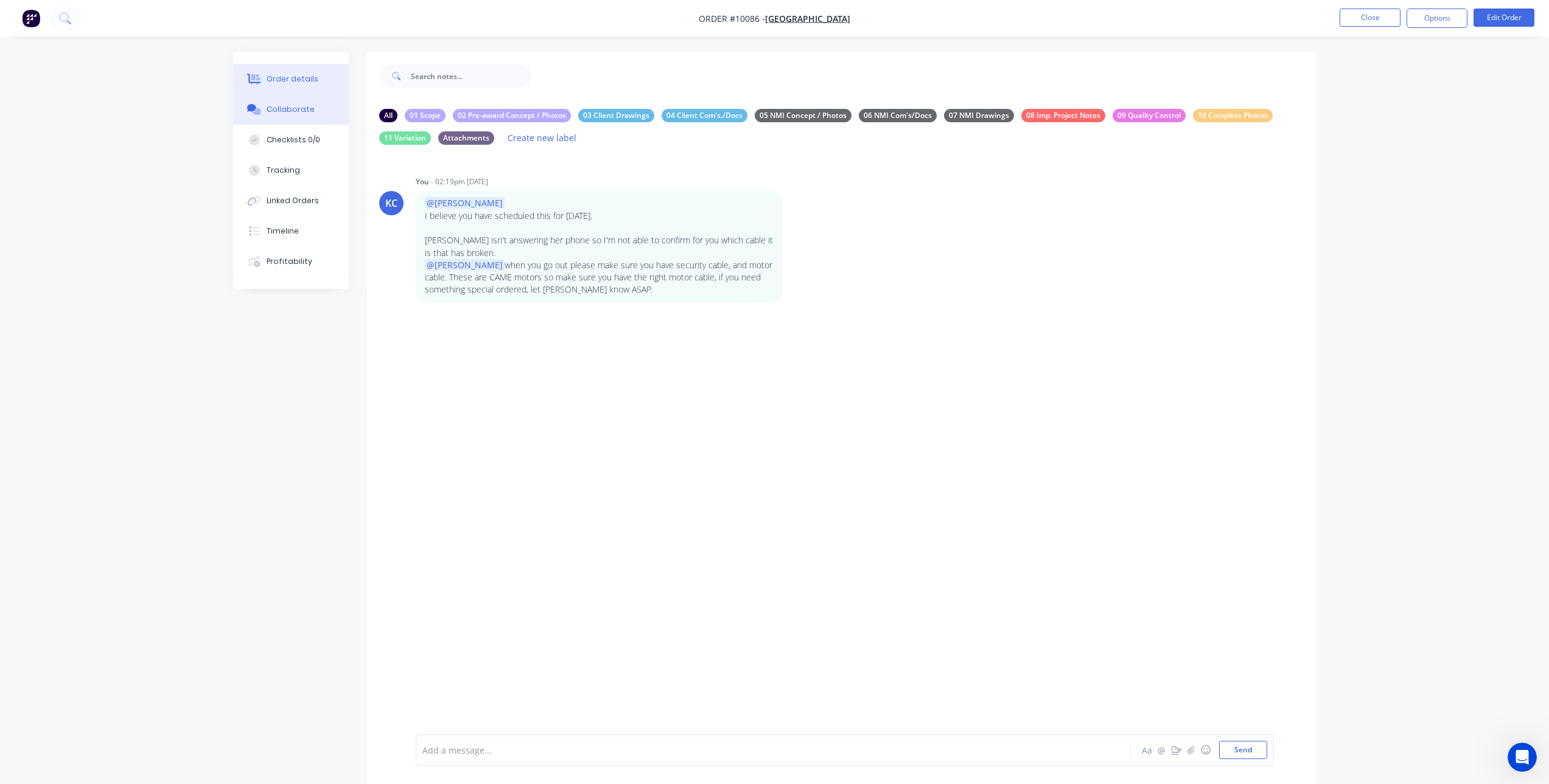
click at [307, 81] on div "Order details" at bounding box center [292, 79] width 51 height 11
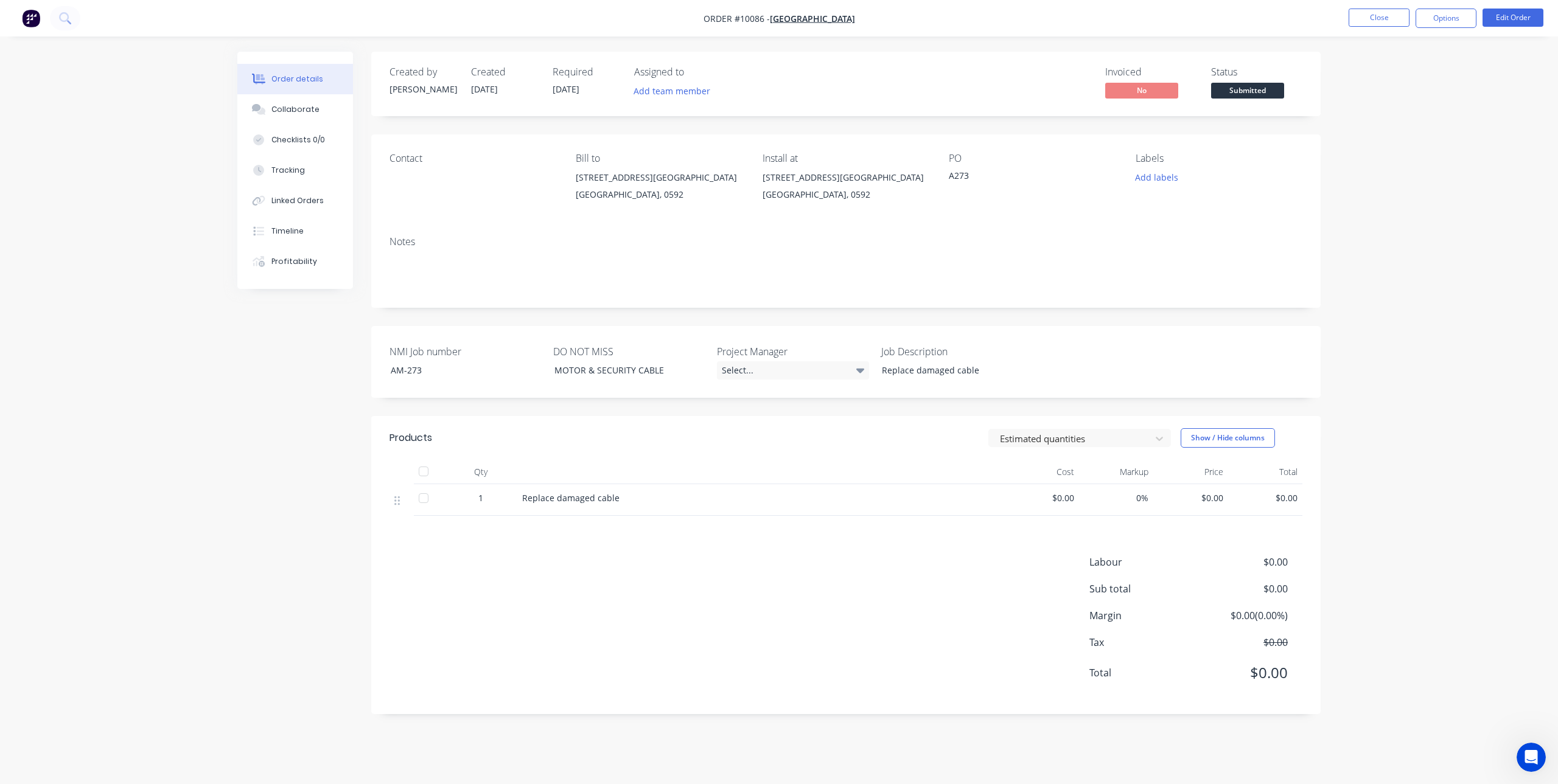
click at [405, 165] on div "Contact" at bounding box center [473, 181] width 166 height 56
click at [1501, 12] on button "Edit Order" at bounding box center [1513, 18] width 61 height 19
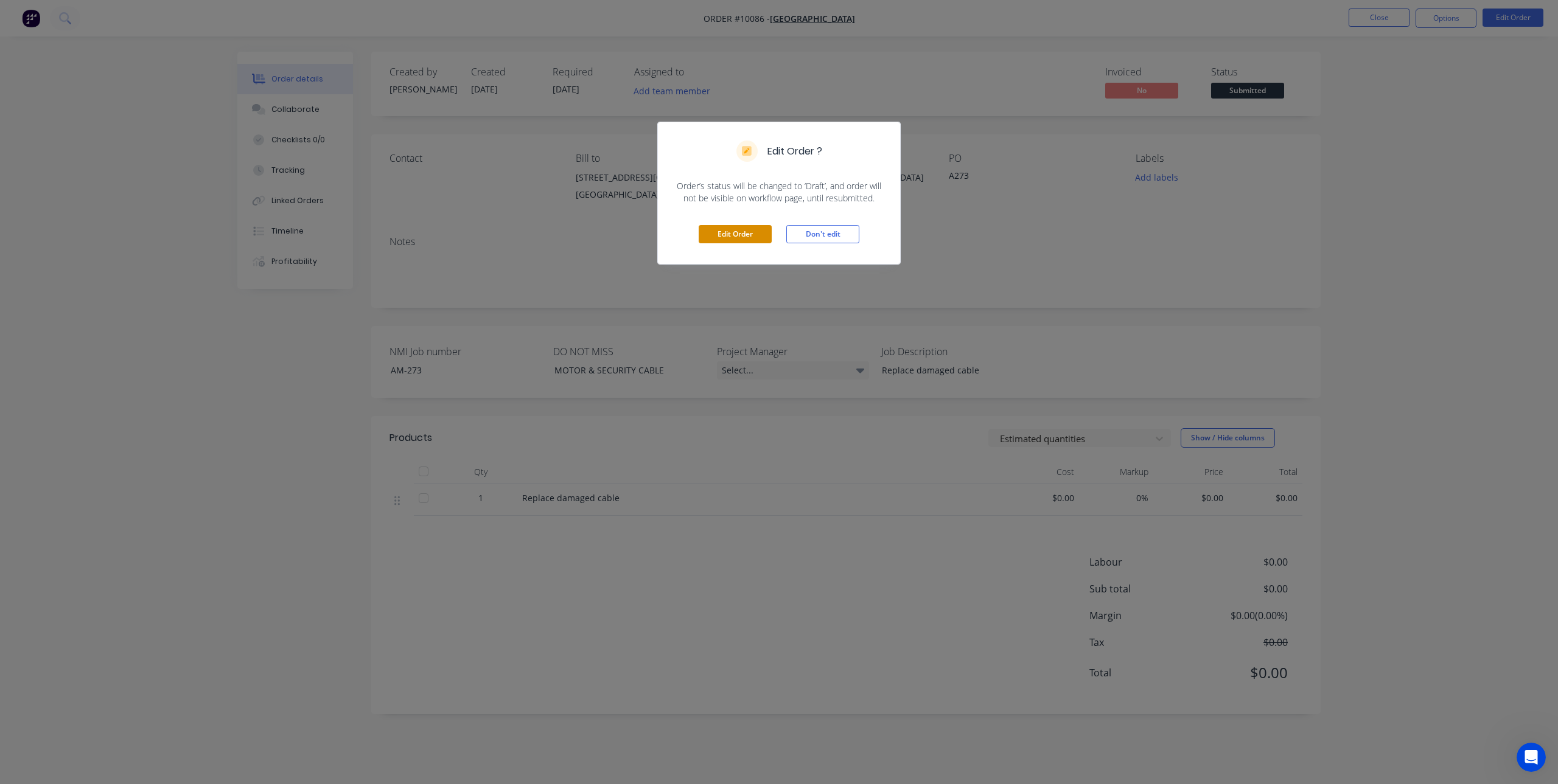
click at [724, 226] on button "Edit Order" at bounding box center [735, 234] width 73 height 19
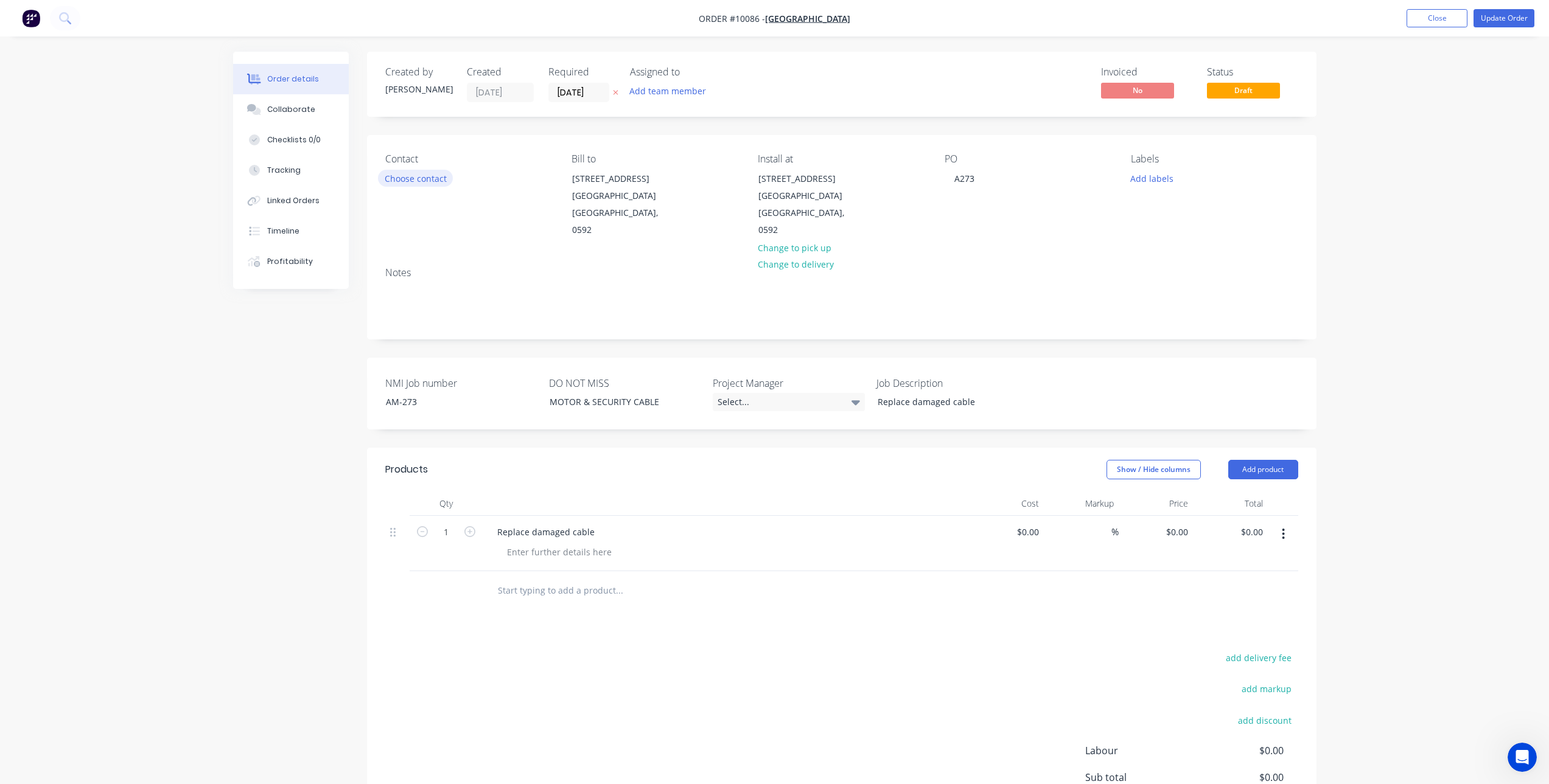
click at [414, 181] on button "Choose contact" at bounding box center [415, 178] width 75 height 17
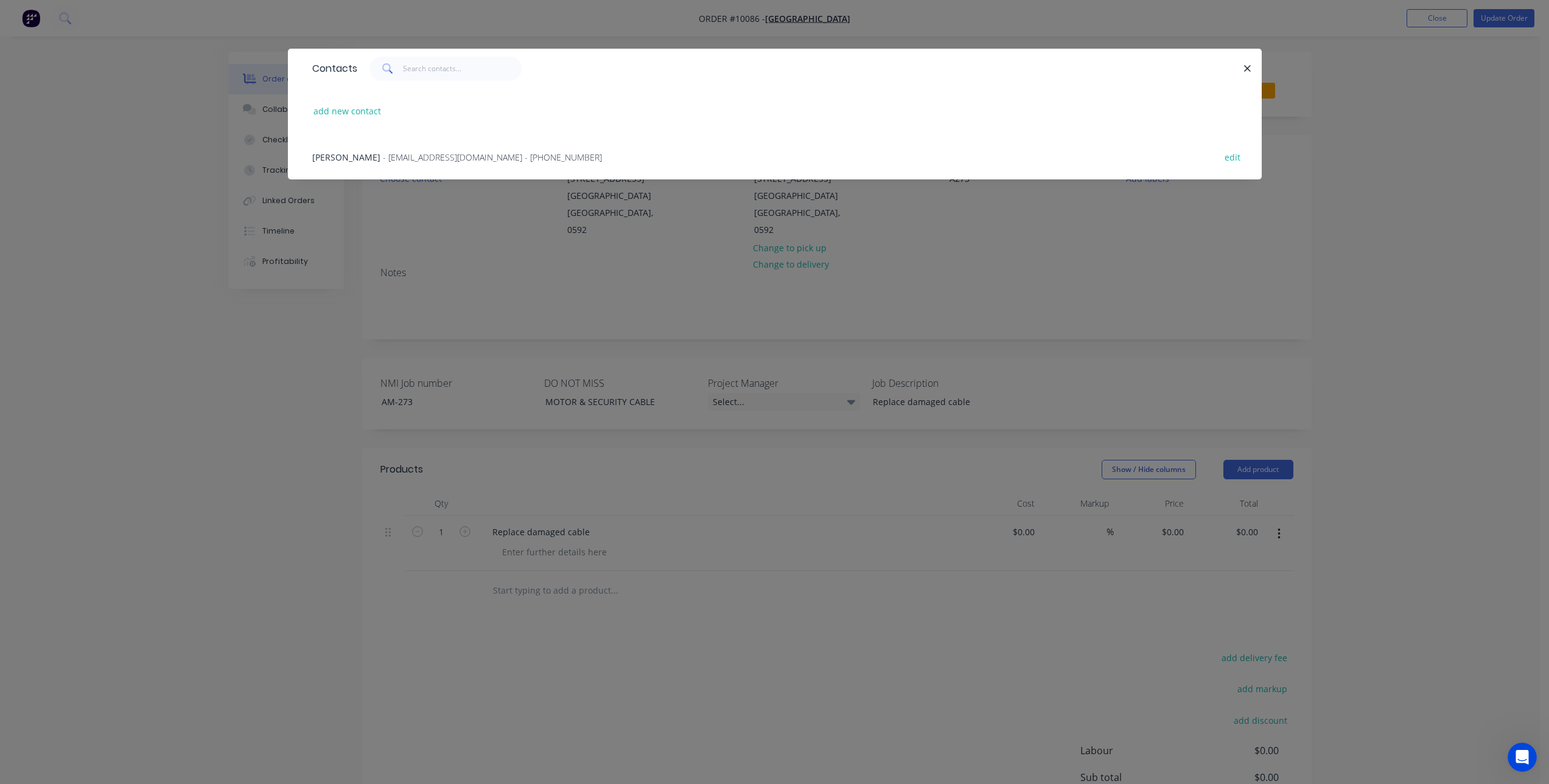
click at [416, 157] on span "- [EMAIL_ADDRESS][DOMAIN_NAME] - [PHONE_NUMBER]" at bounding box center [493, 157] width 220 height 12
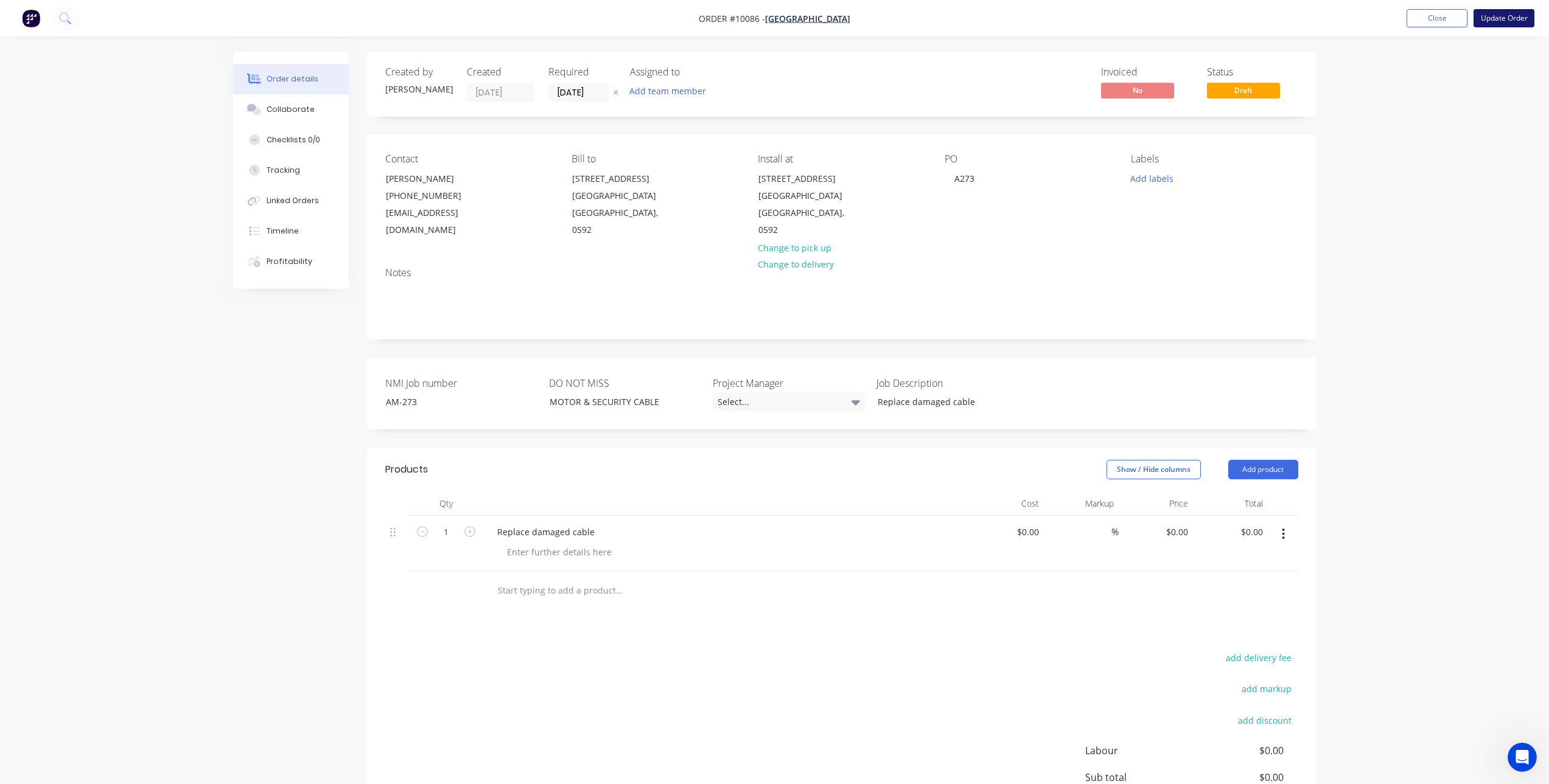
click at [1511, 14] on button "Update Order" at bounding box center [1504, 18] width 61 height 19
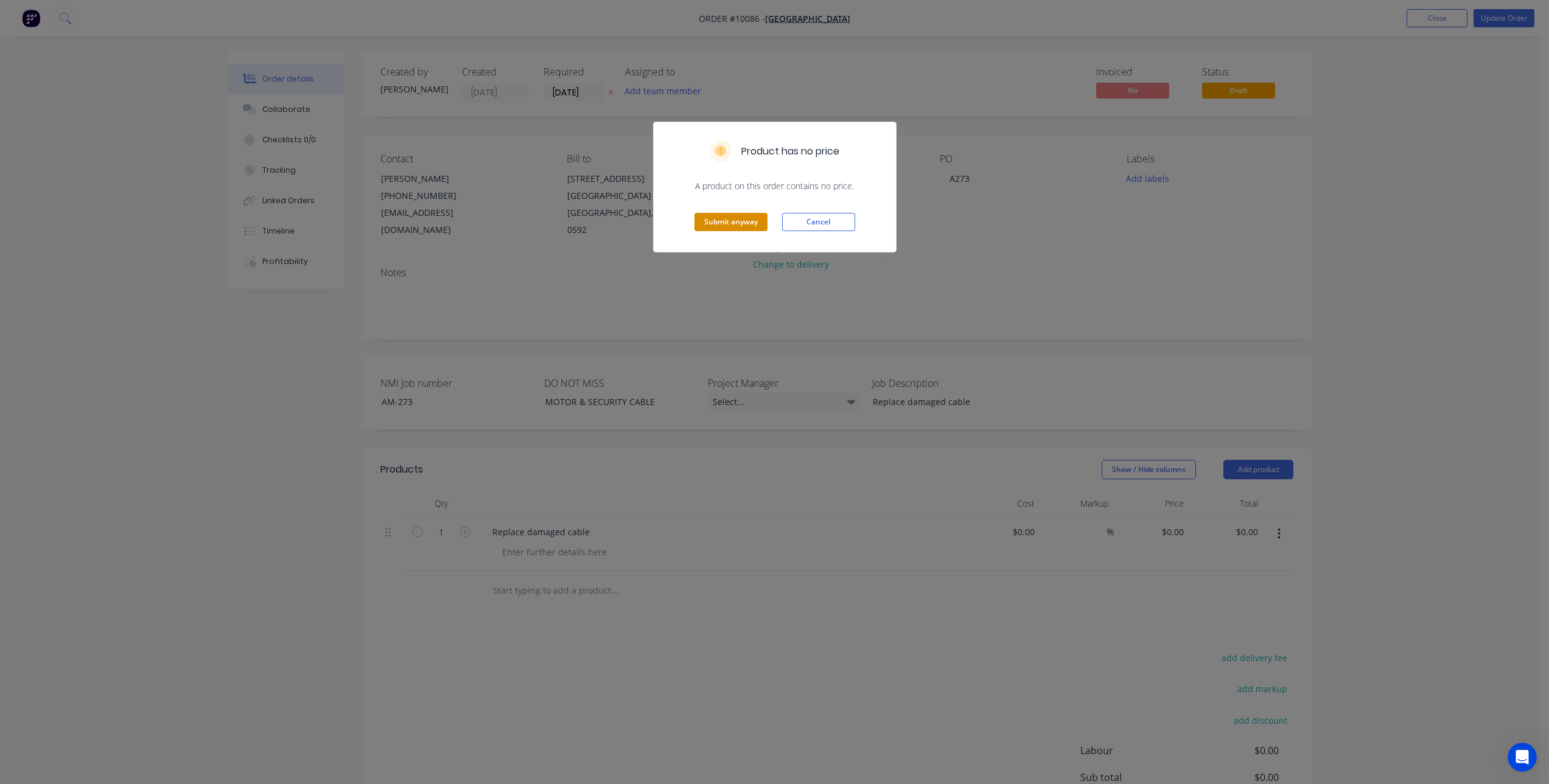
click at [739, 227] on button "Submit anyway" at bounding box center [731, 222] width 73 height 19
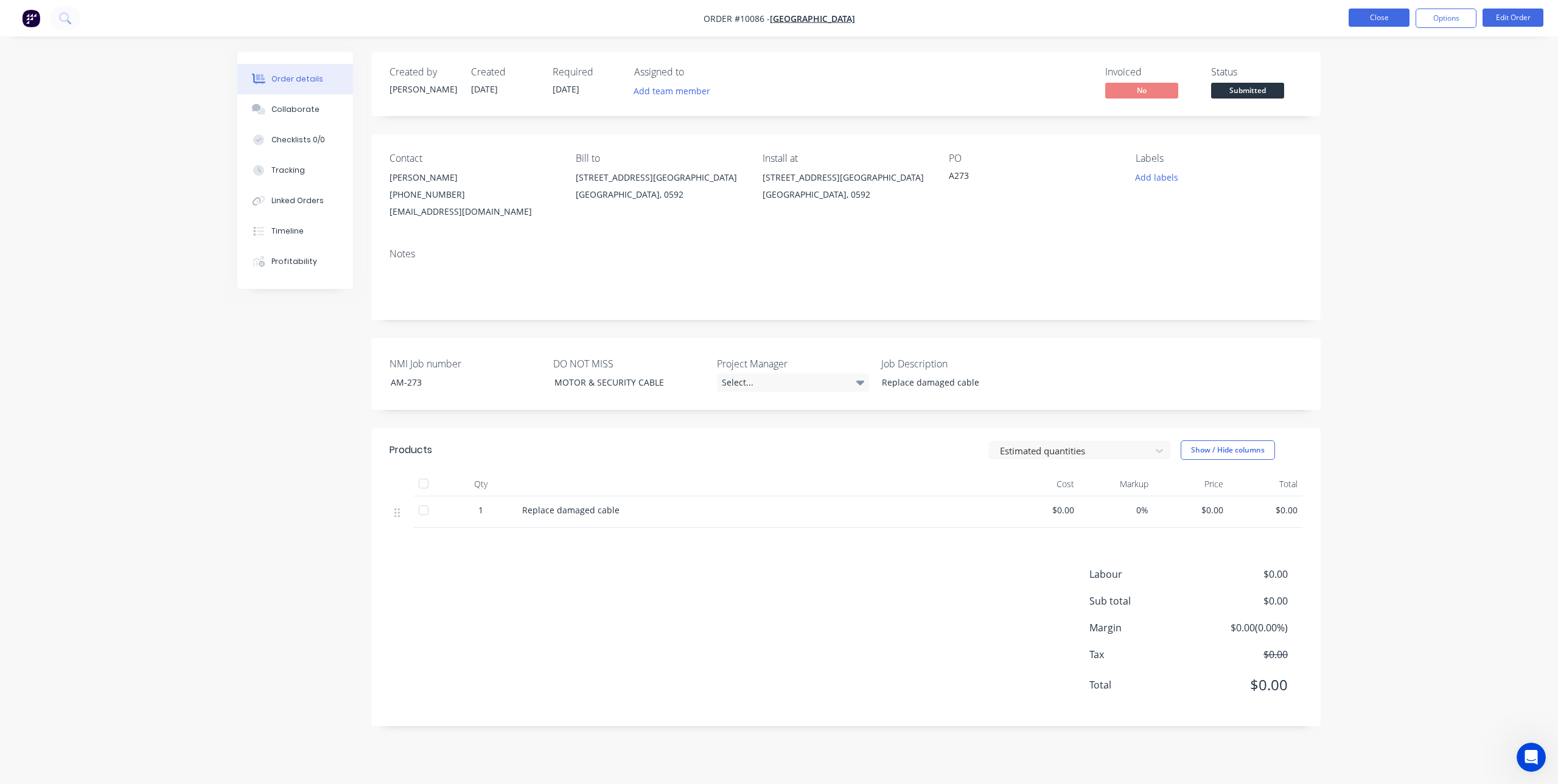
click at [1364, 21] on button "Close" at bounding box center [1379, 18] width 61 height 19
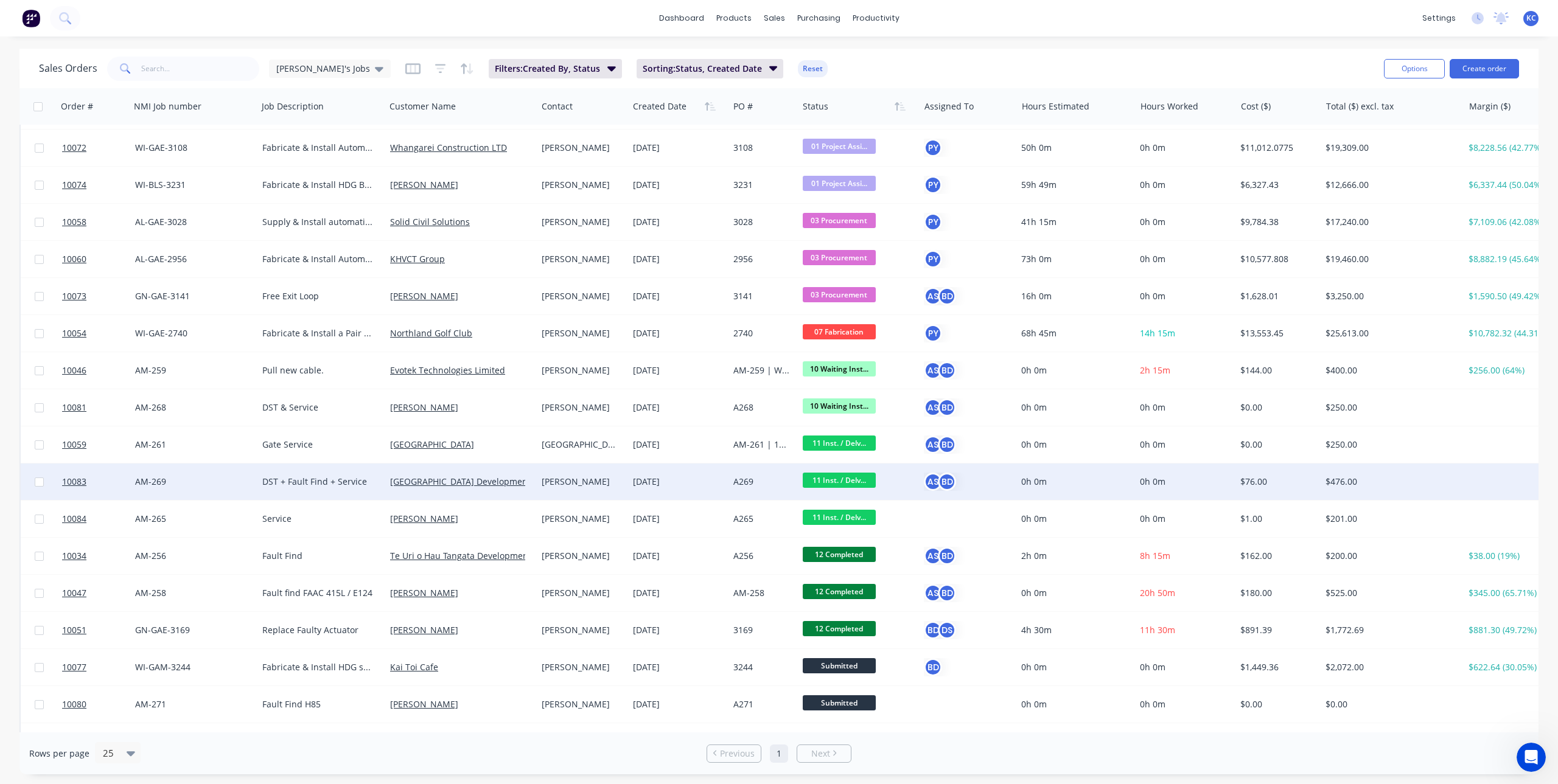
scroll to position [61, 0]
